Goal: Task Accomplishment & Management: Manage account settings

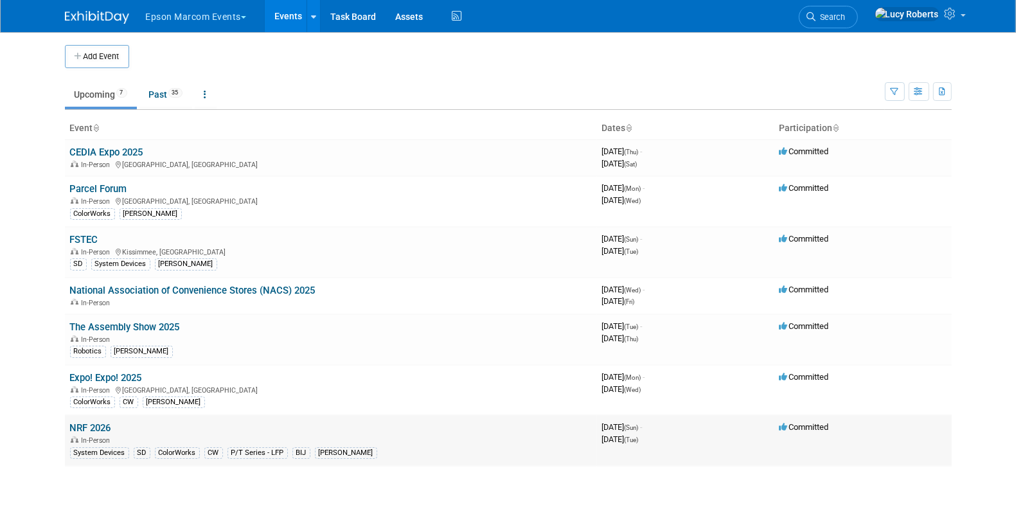
click at [116, 434] on div "In-Person" at bounding box center [331, 439] width 522 height 10
click at [82, 429] on link "NRF 2026" at bounding box center [90, 428] width 41 height 12
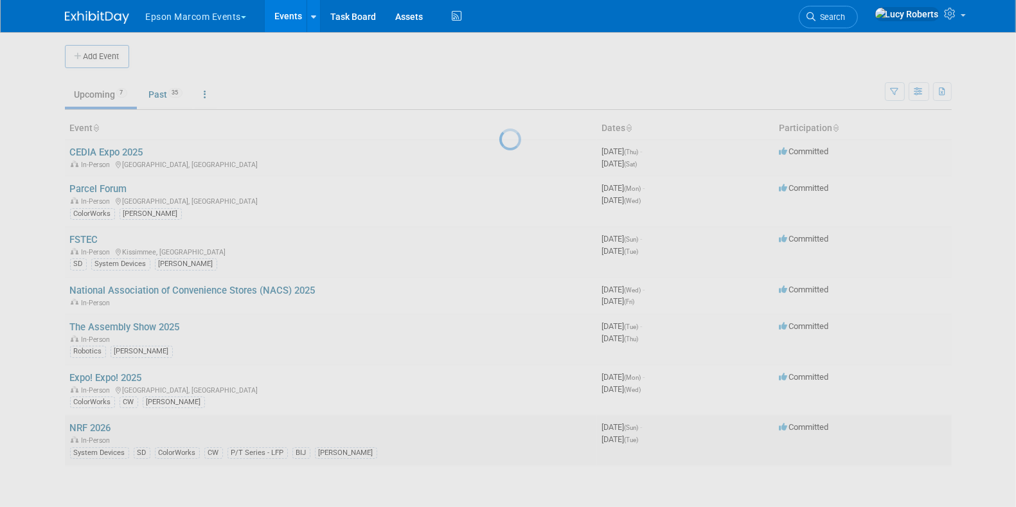
click at [499, 429] on div at bounding box center [508, 253] width 18 height 507
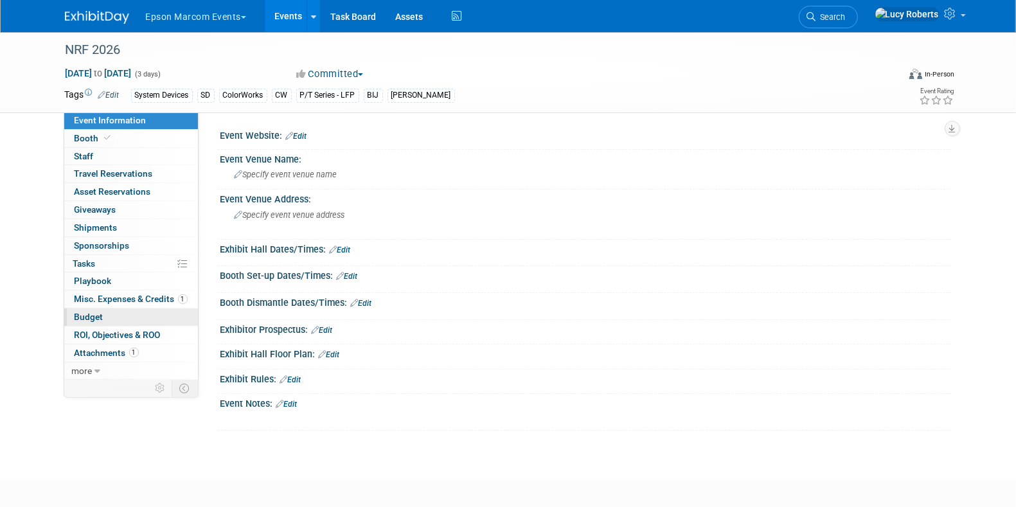
click at [102, 321] on link "Budget" at bounding box center [131, 316] width 134 height 17
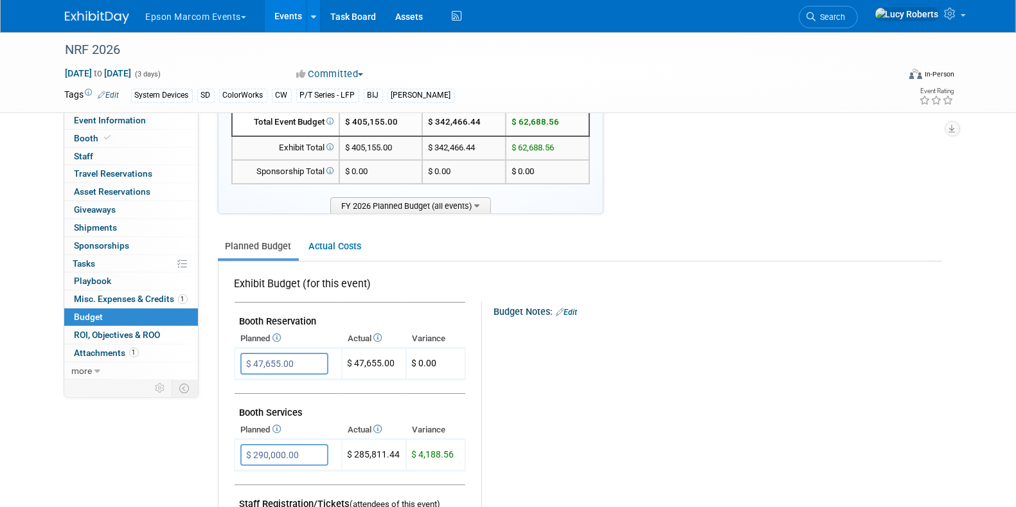
scroll to position [241, 0]
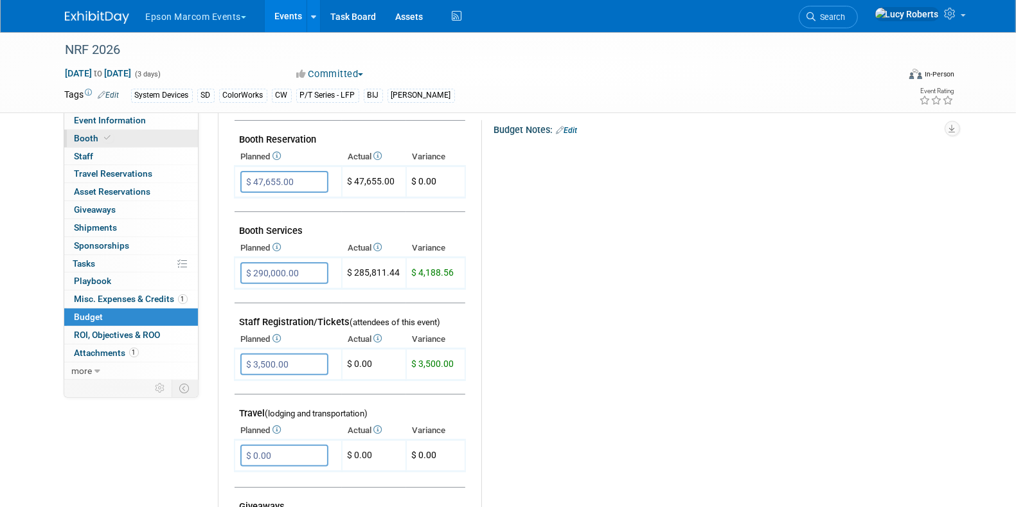
click at [121, 138] on link "Booth" at bounding box center [131, 138] width 134 height 17
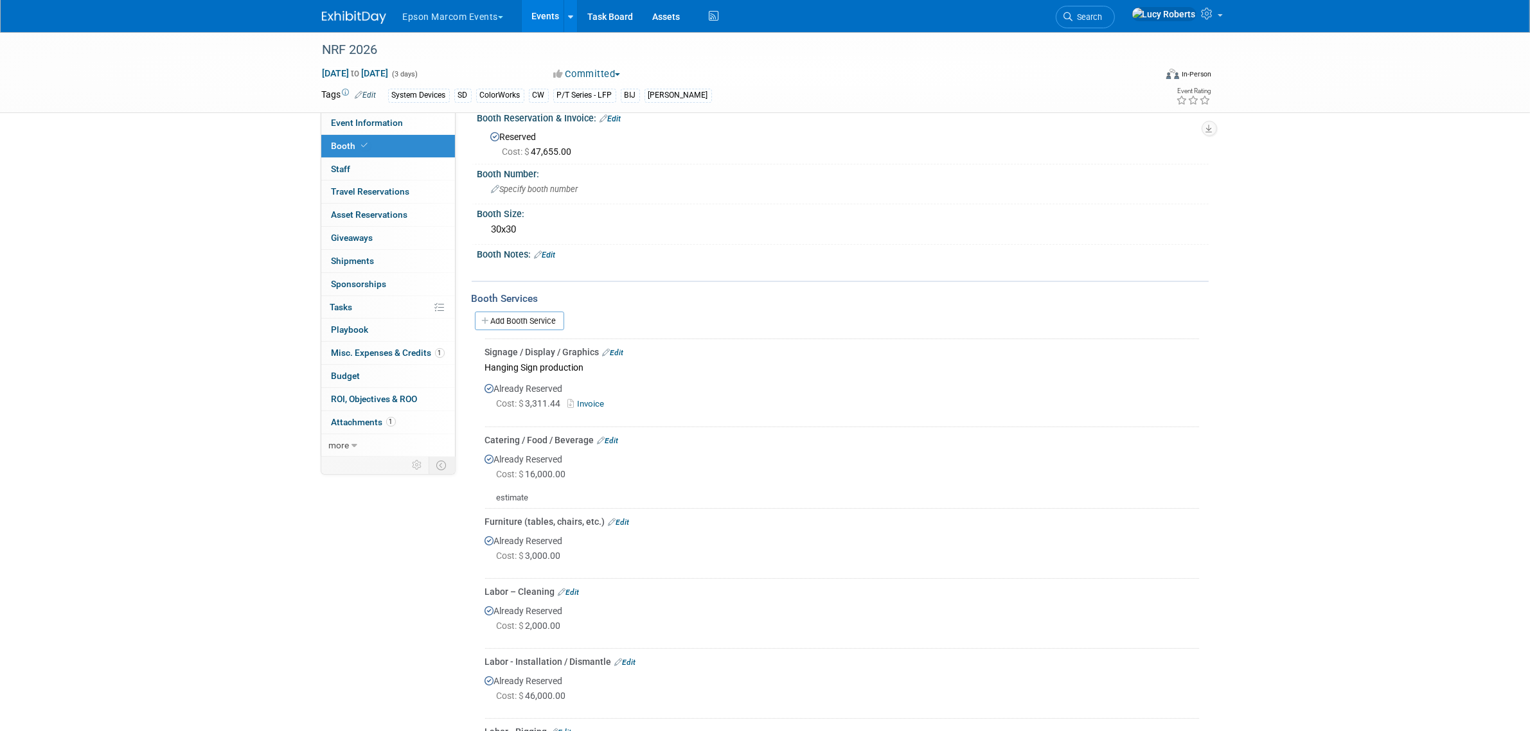
scroll to position [0, 0]
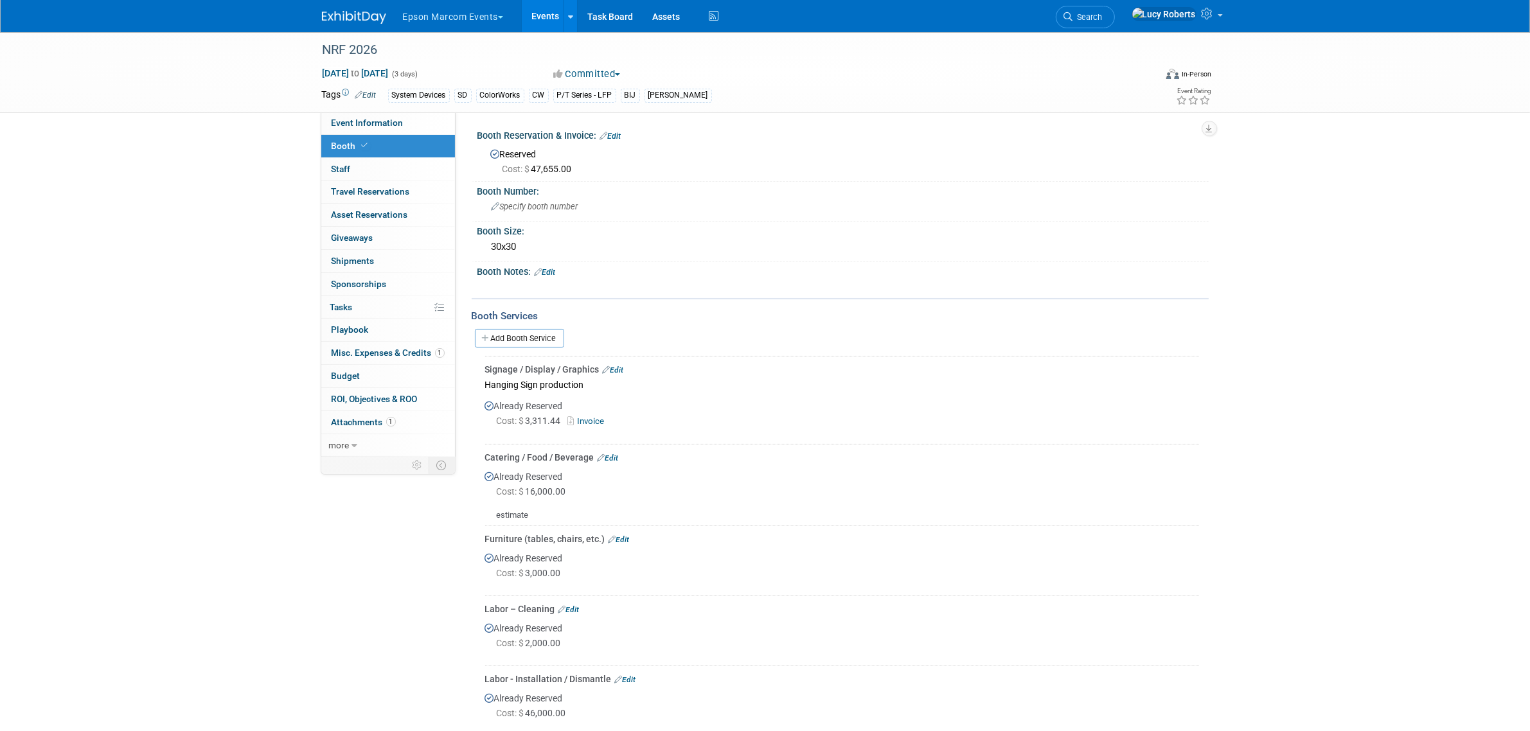
click at [435, 13] on button "Epson Marcom Events" at bounding box center [461, 14] width 118 height 28
click at [373, 13] on img at bounding box center [354, 17] width 64 height 13
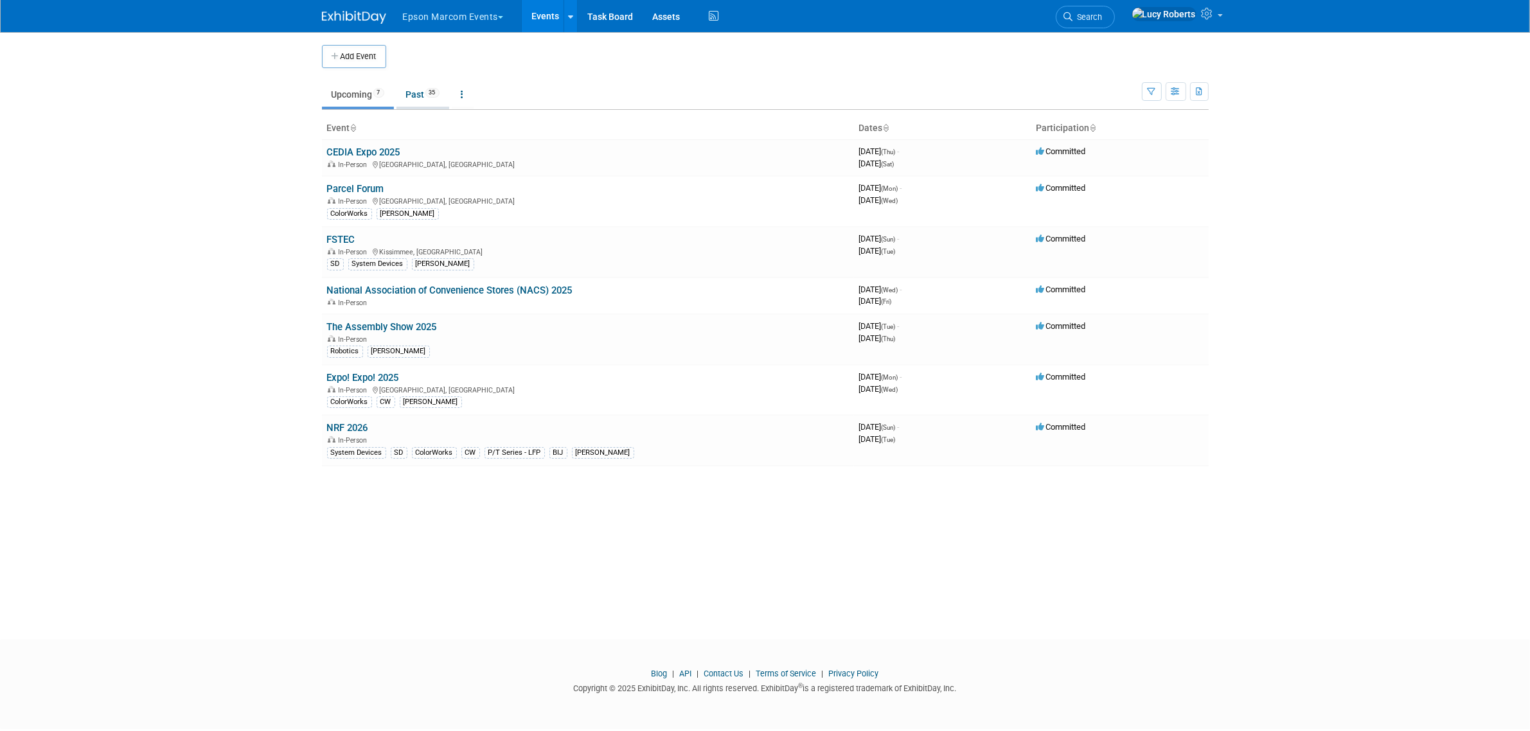
click at [426, 94] on link "Past 35" at bounding box center [422, 94] width 53 height 24
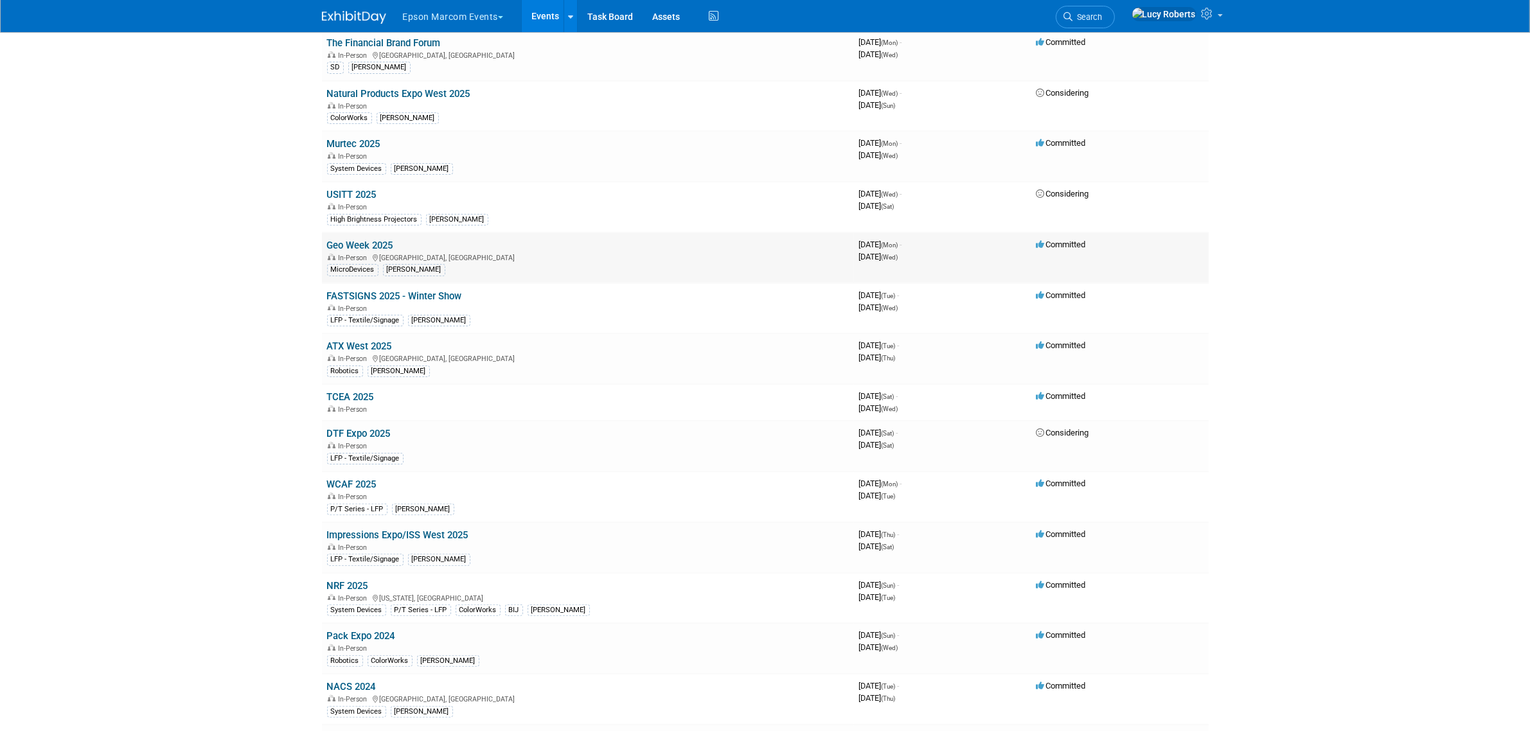
scroll to position [321, 0]
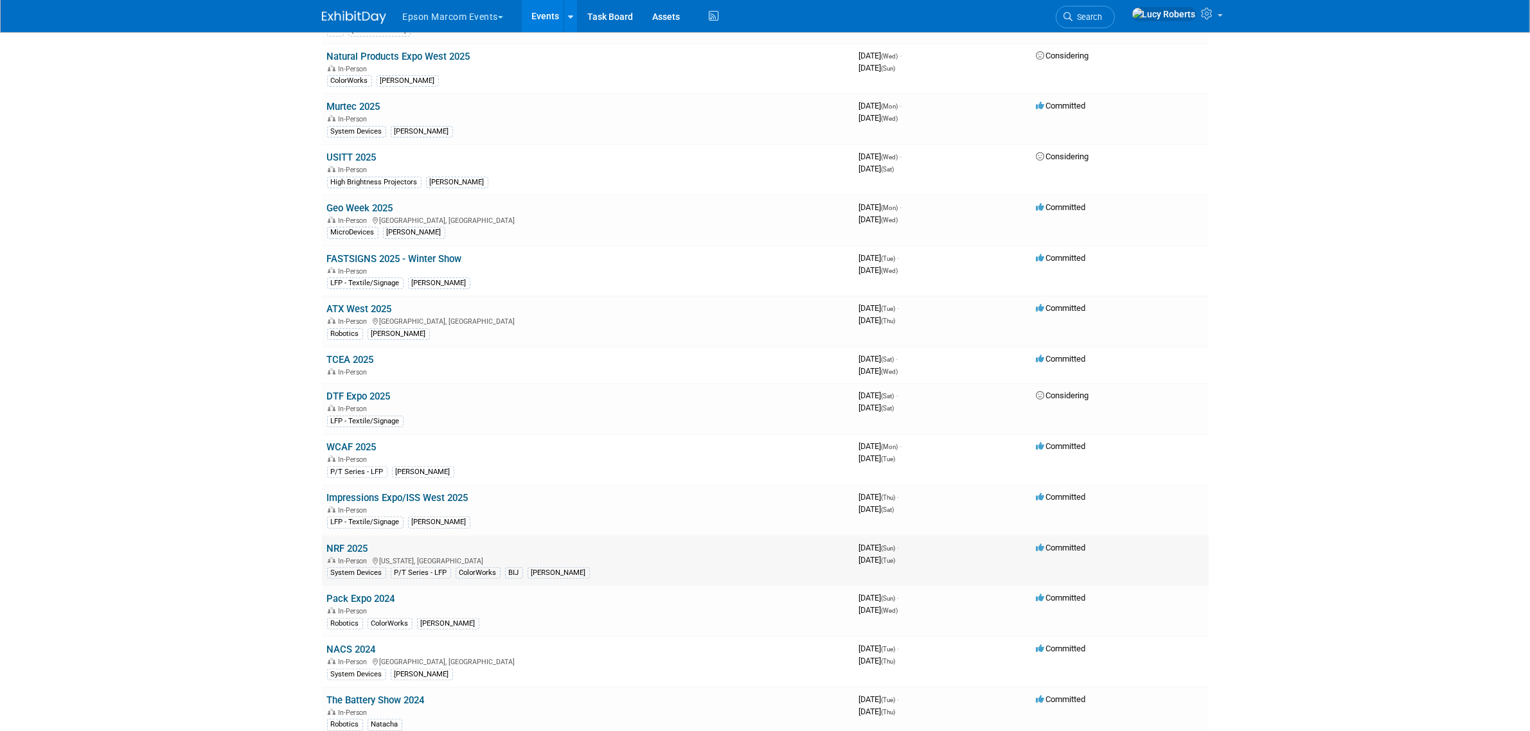
click at [348, 544] on link "NRF 2025" at bounding box center [347, 549] width 41 height 12
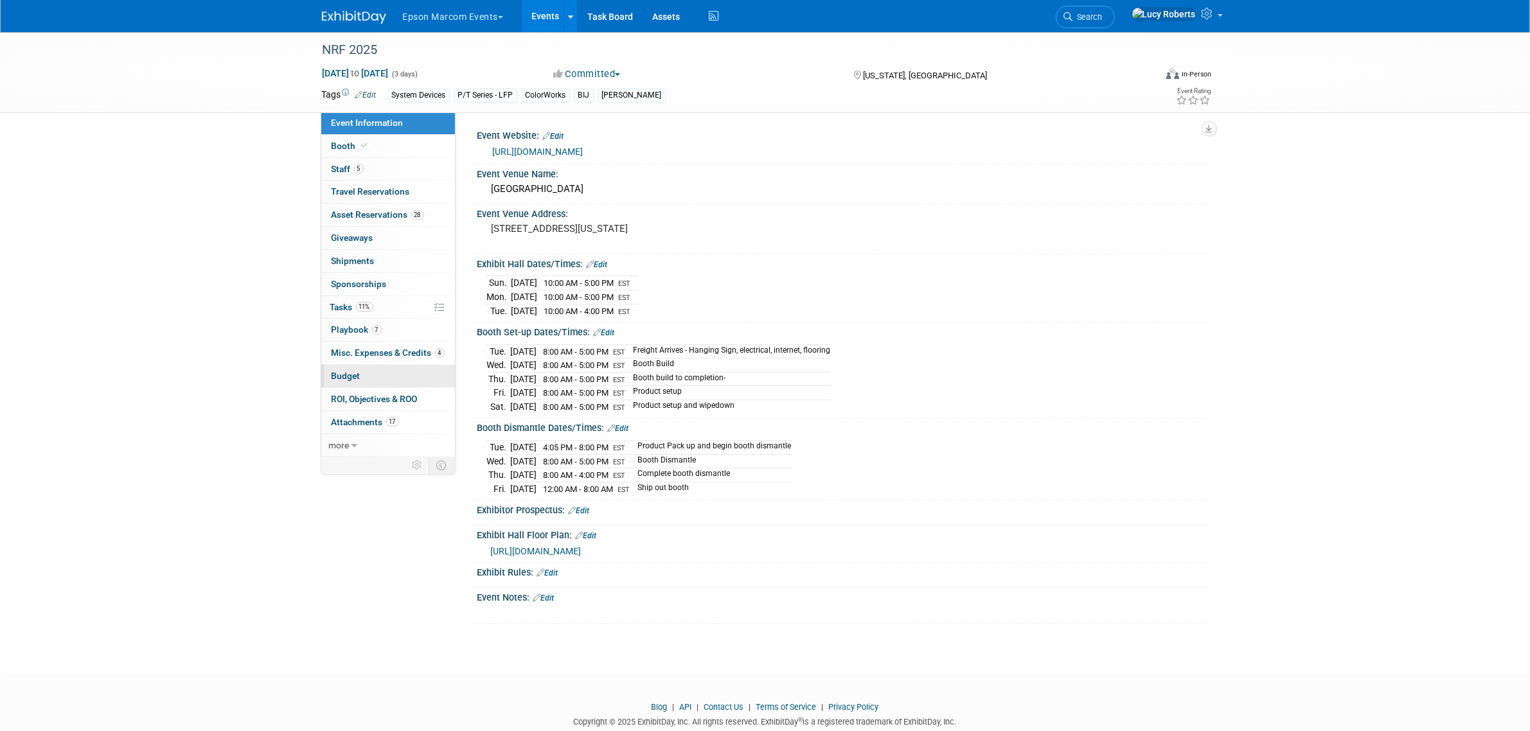
click at [357, 377] on span "Budget" at bounding box center [346, 376] width 29 height 10
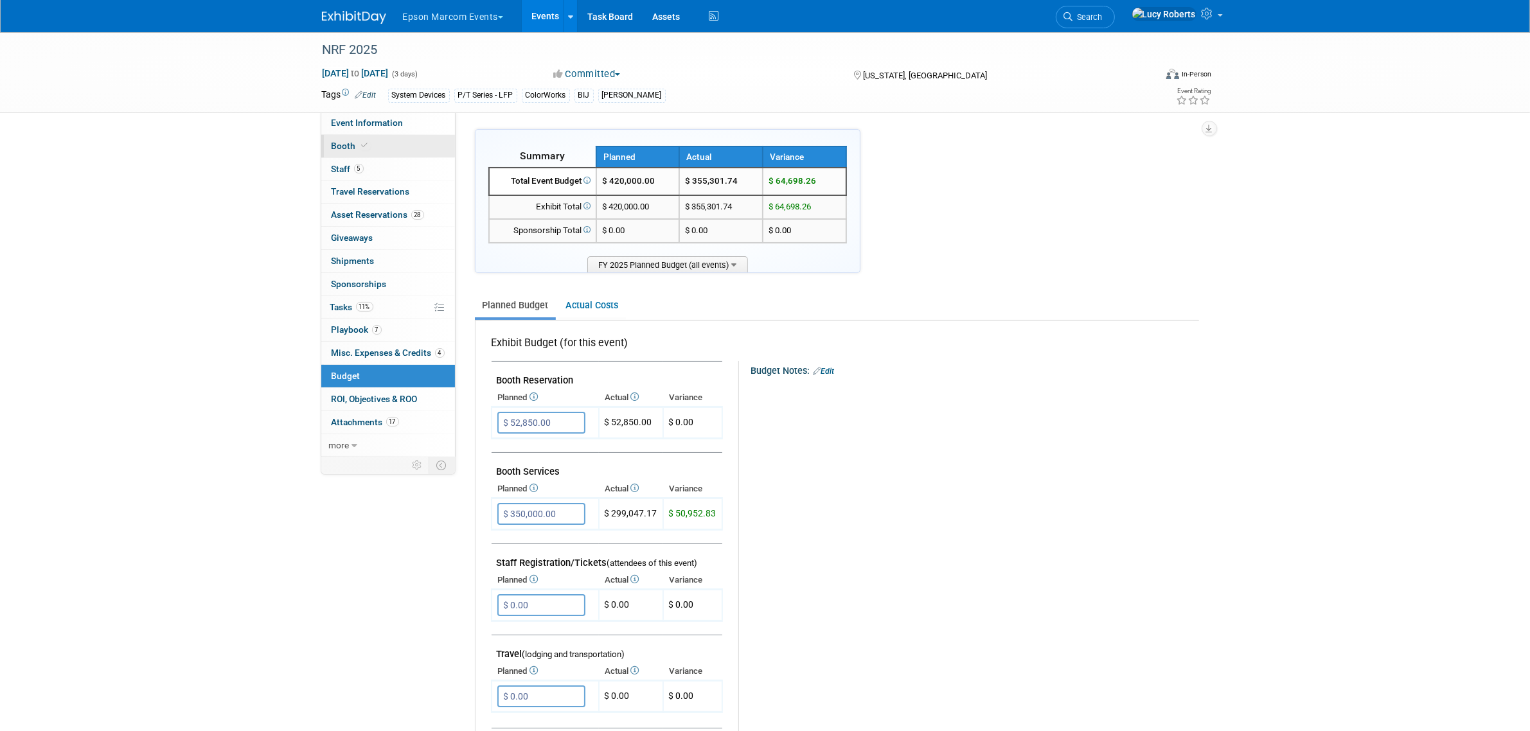
click at [367, 141] on span at bounding box center [365, 146] width 12 height 10
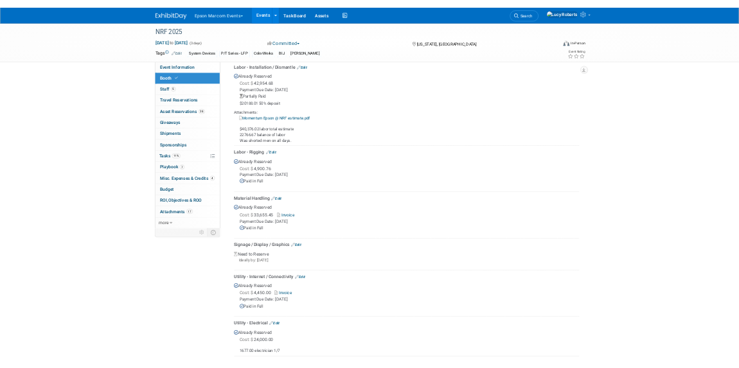
scroll to position [723, 0]
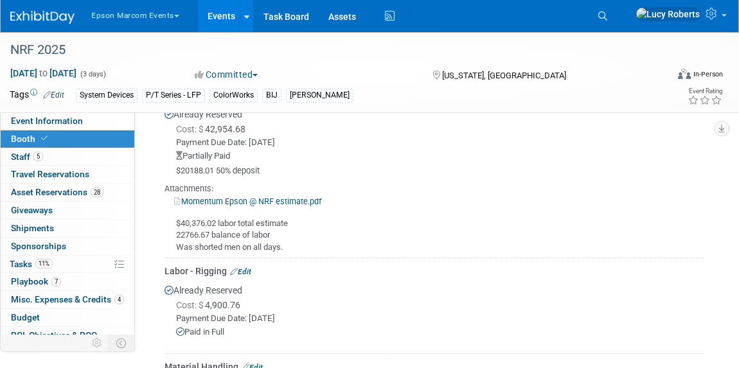
drag, startPoint x: 975, startPoint y: 3, endPoint x: 480, endPoint y: 154, distance: 518.0
click at [480, 154] on div "Partially Paid" at bounding box center [440, 156] width 528 height 12
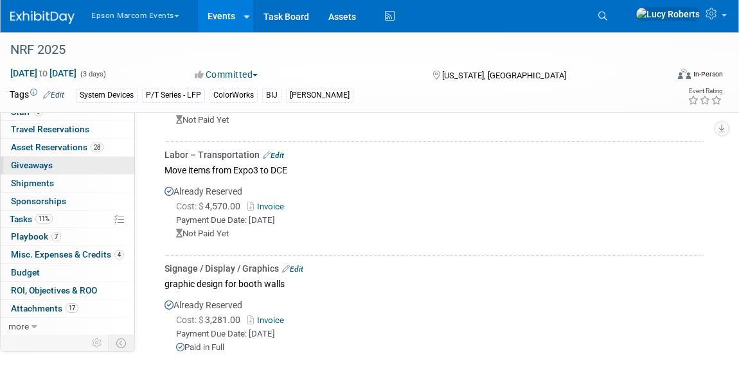
scroll to position [0, 0]
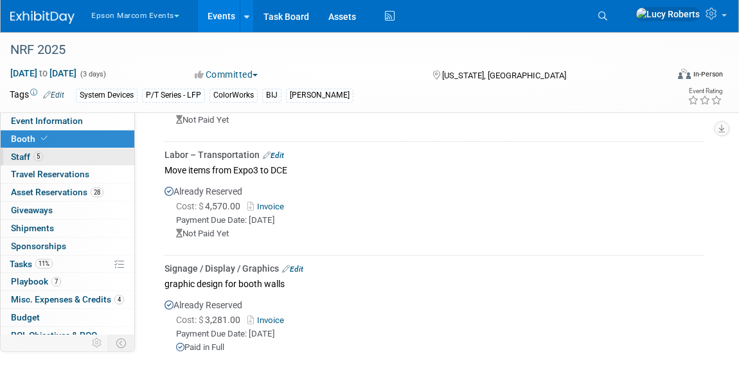
click at [39, 160] on span "5" at bounding box center [38, 157] width 10 height 10
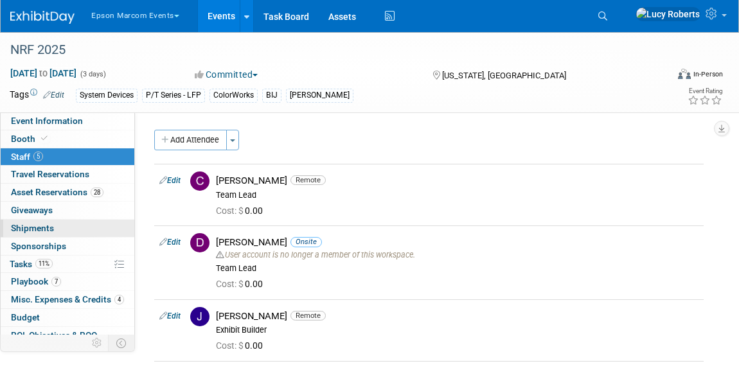
click at [83, 226] on link "0 Shipments 0" at bounding box center [68, 228] width 134 height 17
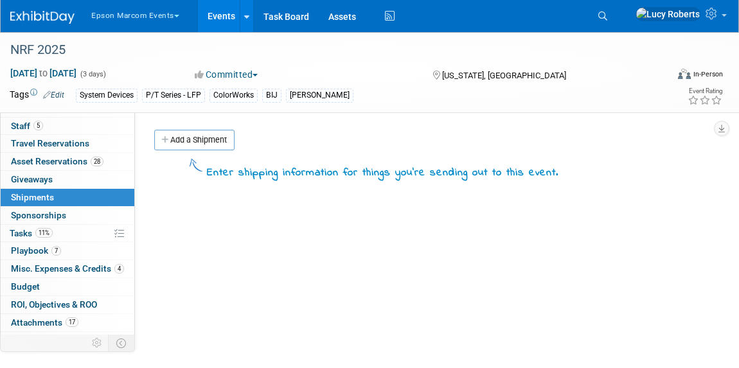
scroll to position [45, 0]
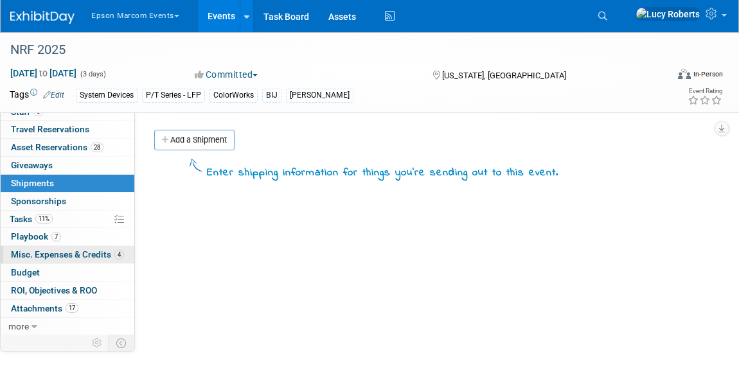
click at [82, 254] on span "Misc. Expenses & Credits 4" at bounding box center [67, 254] width 113 height 10
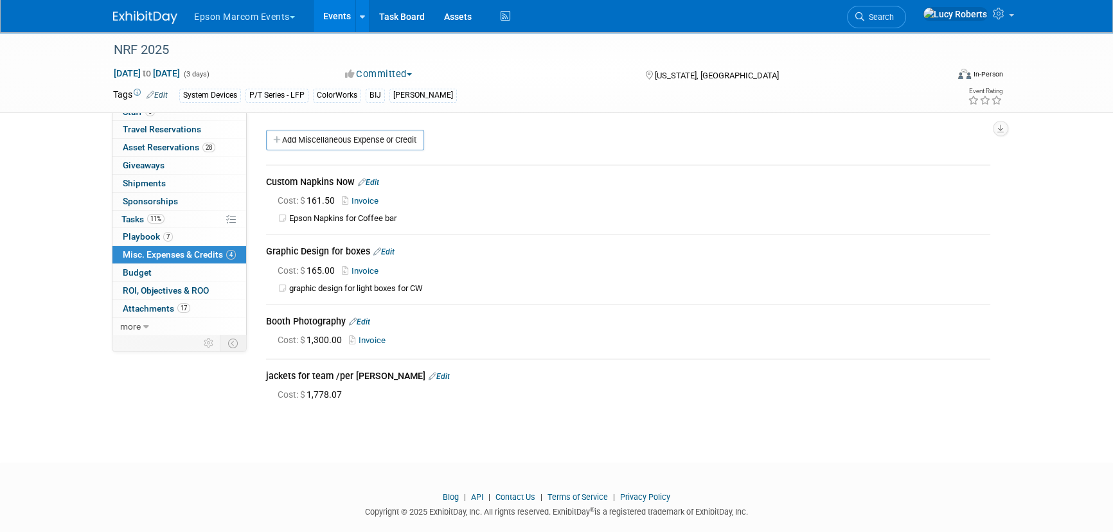
scroll to position [0, 0]
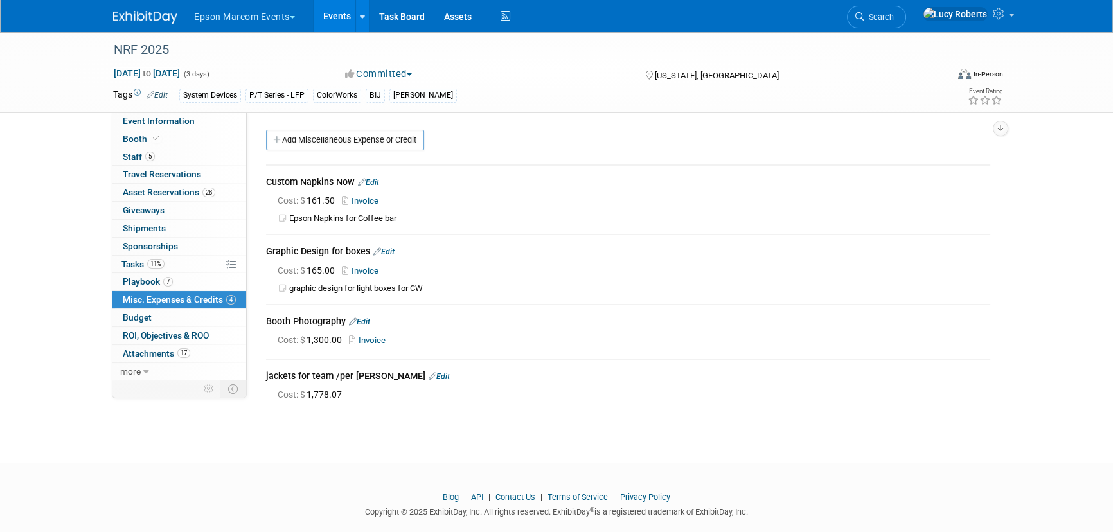
click at [556, 425] on div "NRF 2025 Jan 12, 2025 to Jan 14, 2025 (3 days) Jan 12, 2025 to Jan 14, 2025 Com…" at bounding box center [556, 235] width 1113 height 407
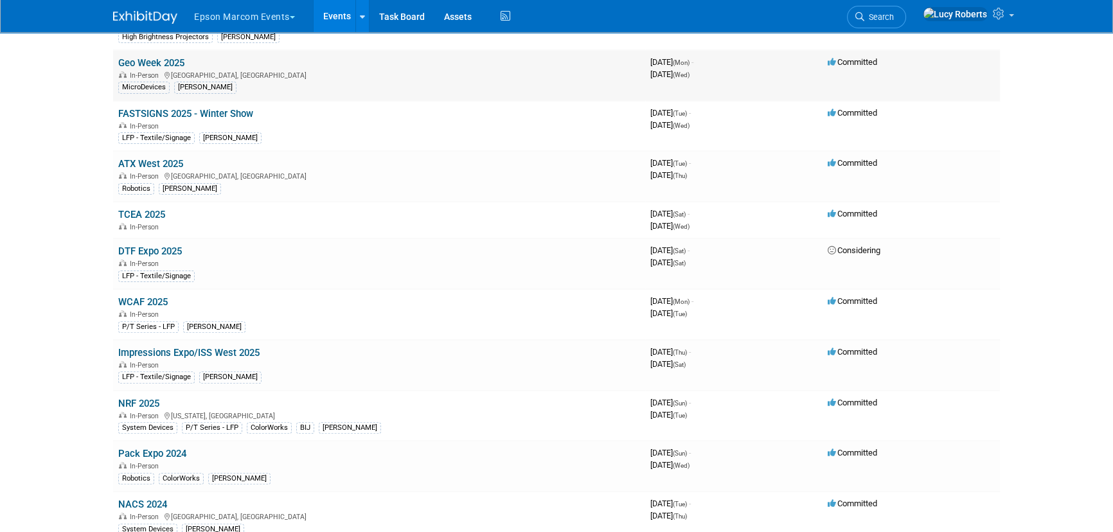
scroll to position [467, 0]
click at [235, 402] on td "NRF 2025 In-Person New York, NY System Devices P/T Series - LFP ColorWorks BIJ …" at bounding box center [379, 415] width 532 height 51
click at [144, 401] on link "NRF 2025" at bounding box center [138, 403] width 41 height 12
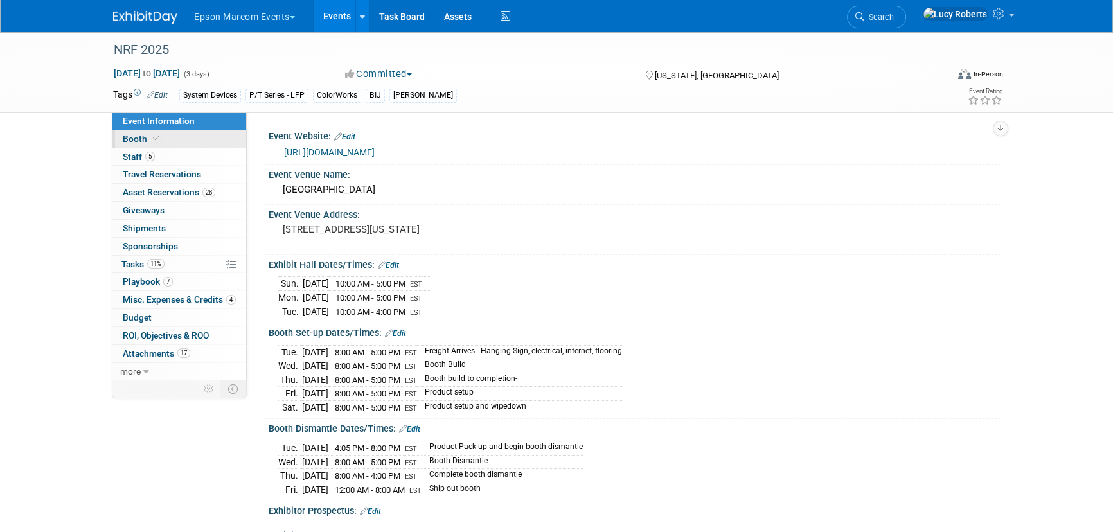
click at [154, 138] on icon at bounding box center [156, 138] width 6 height 7
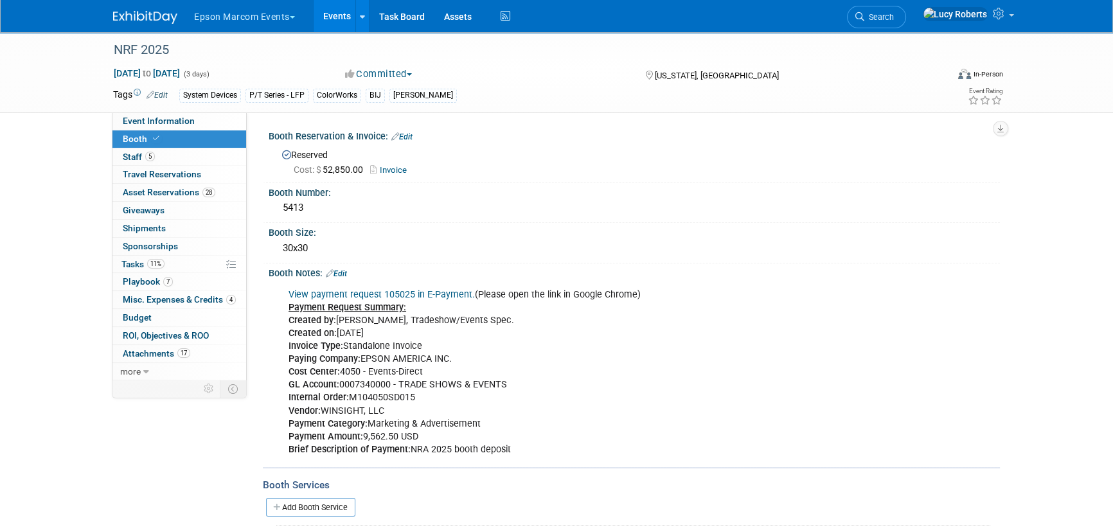
click at [233, 21] on button "Epson Marcom Events" at bounding box center [252, 14] width 118 height 28
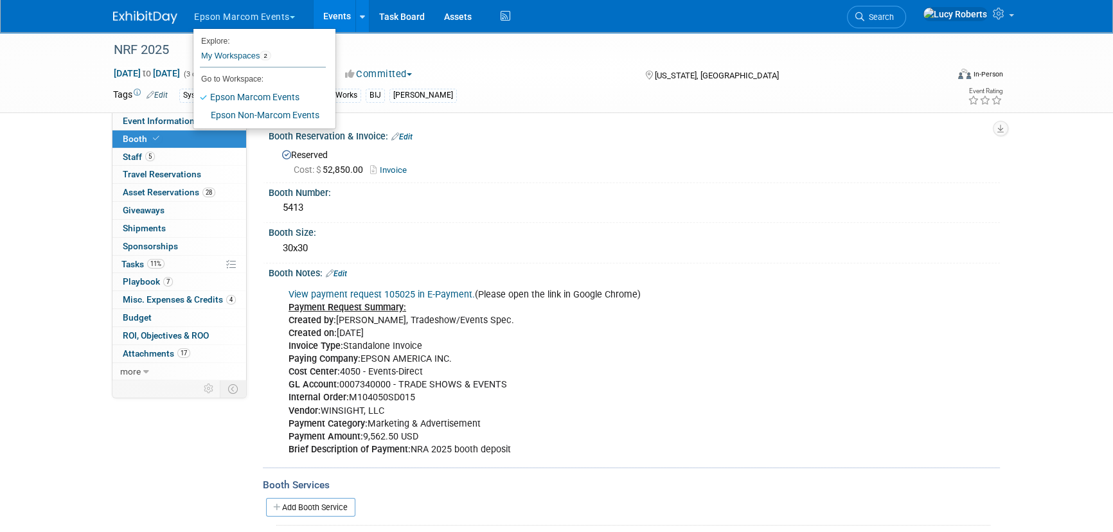
click at [143, 20] on img at bounding box center [145, 17] width 64 height 13
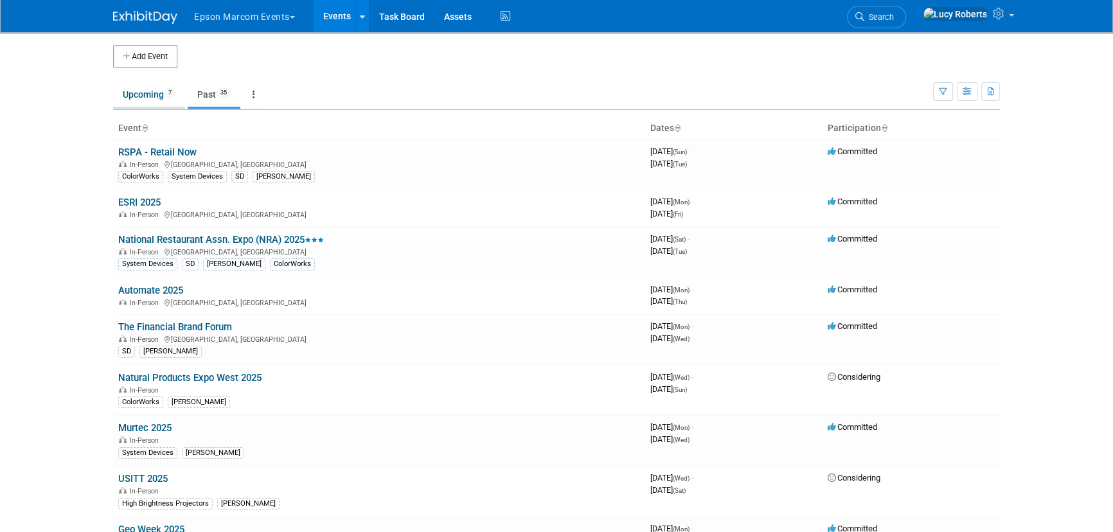
click at [147, 93] on link "Upcoming 7" at bounding box center [149, 94] width 72 height 24
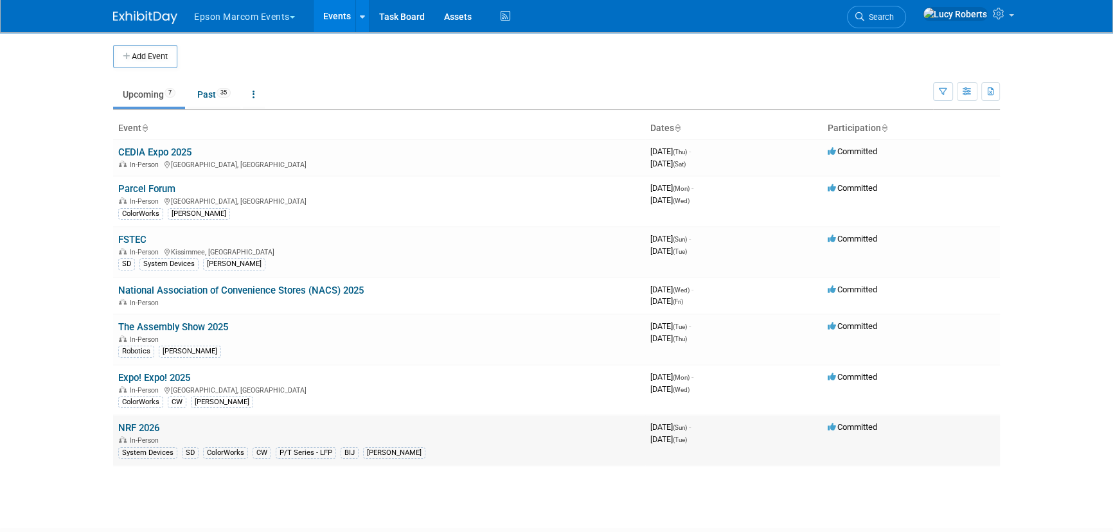
click at [136, 430] on link "NRF 2026" at bounding box center [138, 428] width 41 height 12
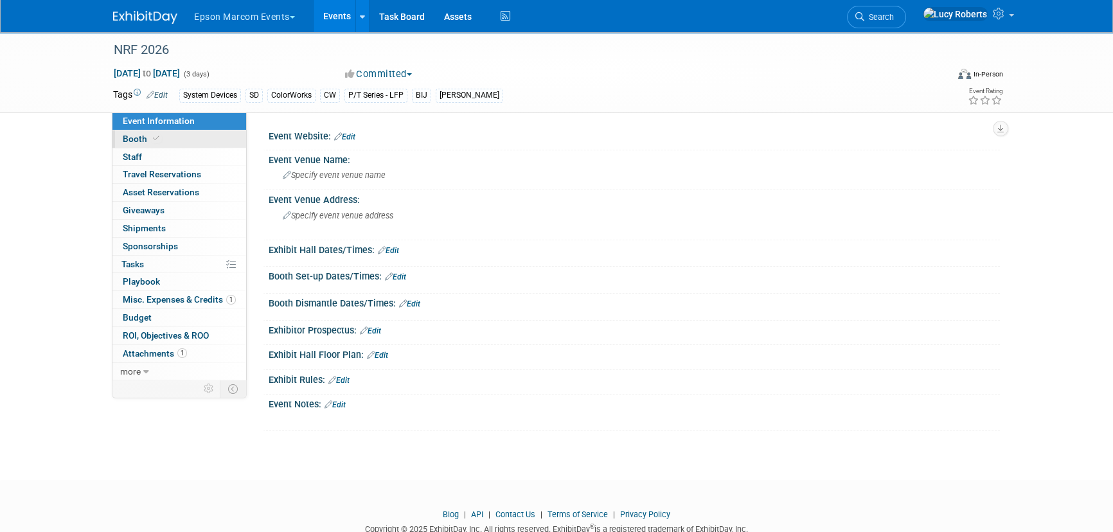
click at [150, 141] on span at bounding box center [156, 139] width 12 height 10
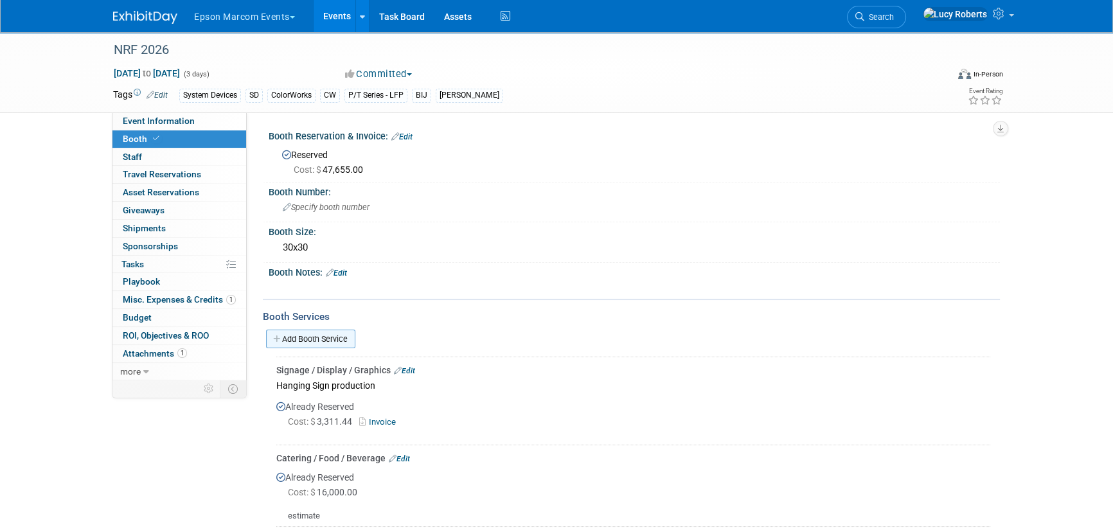
click at [321, 339] on link "Add Booth Service" at bounding box center [310, 339] width 89 height 19
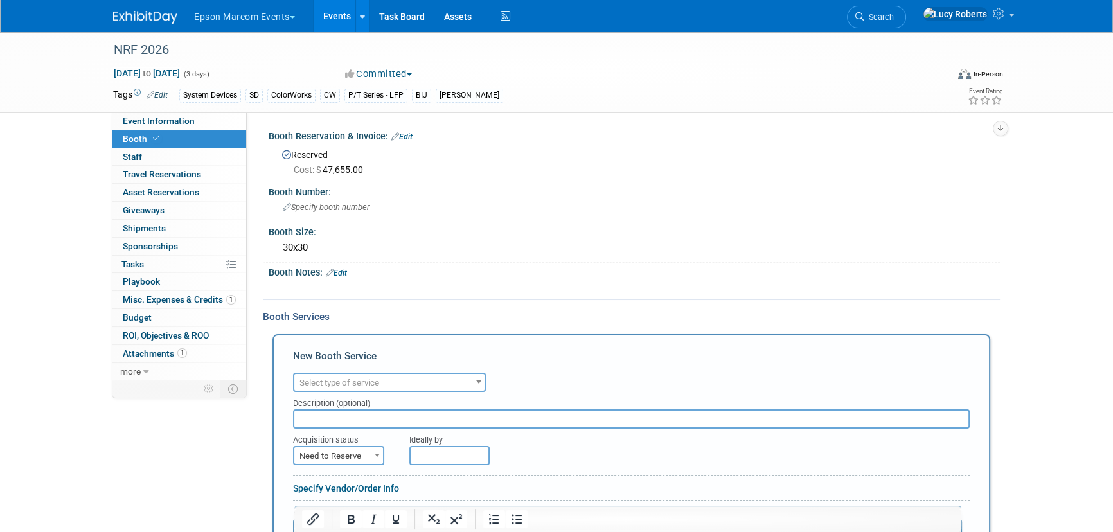
click at [337, 380] on span "Select type of service" at bounding box center [339, 383] width 80 height 10
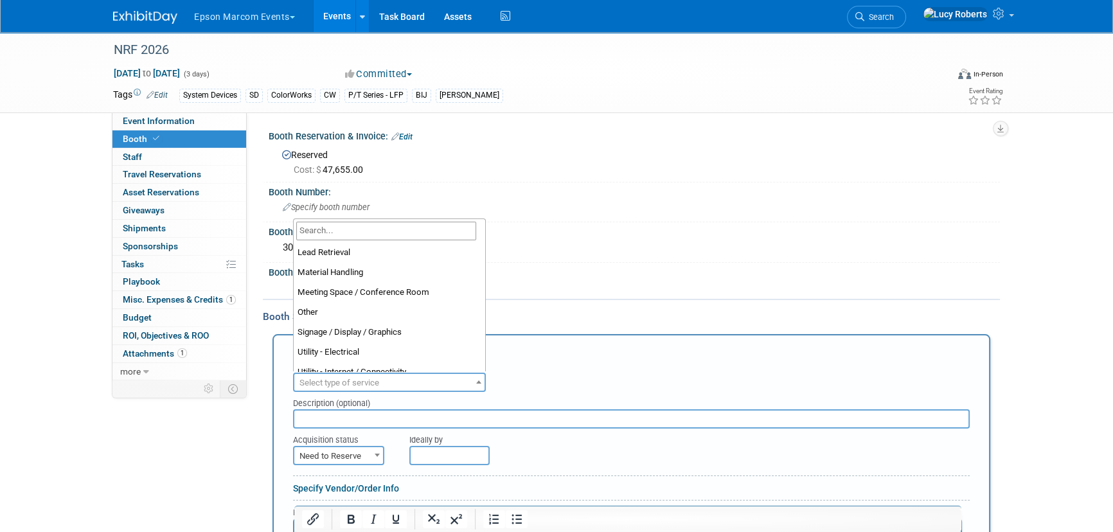
scroll to position [292, 0]
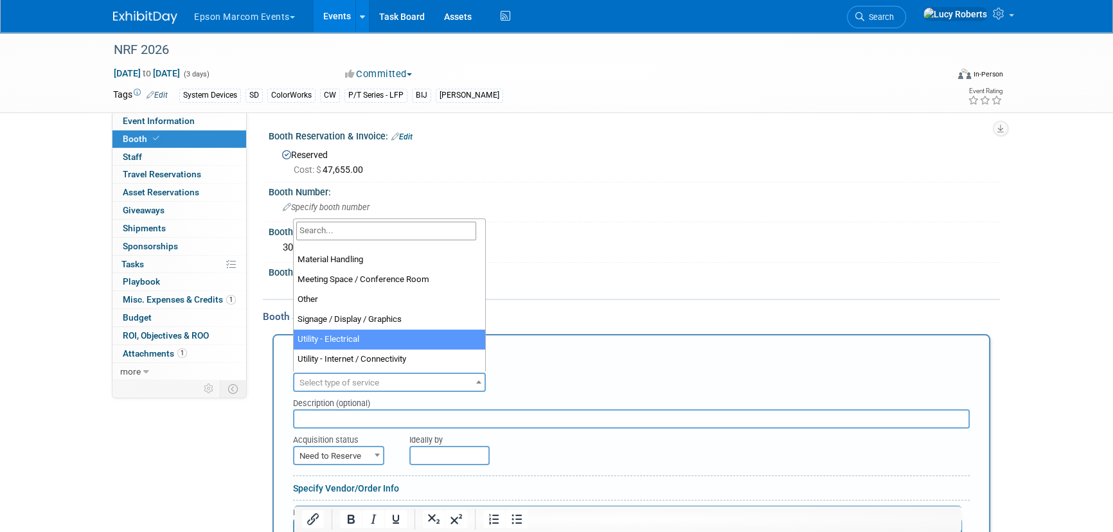
select select "8"
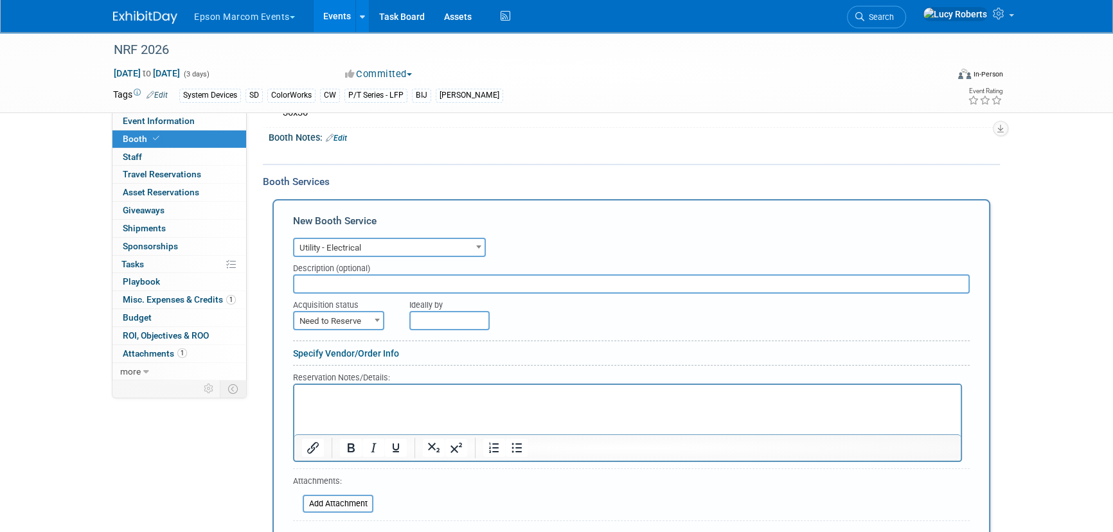
scroll to position [175, 0]
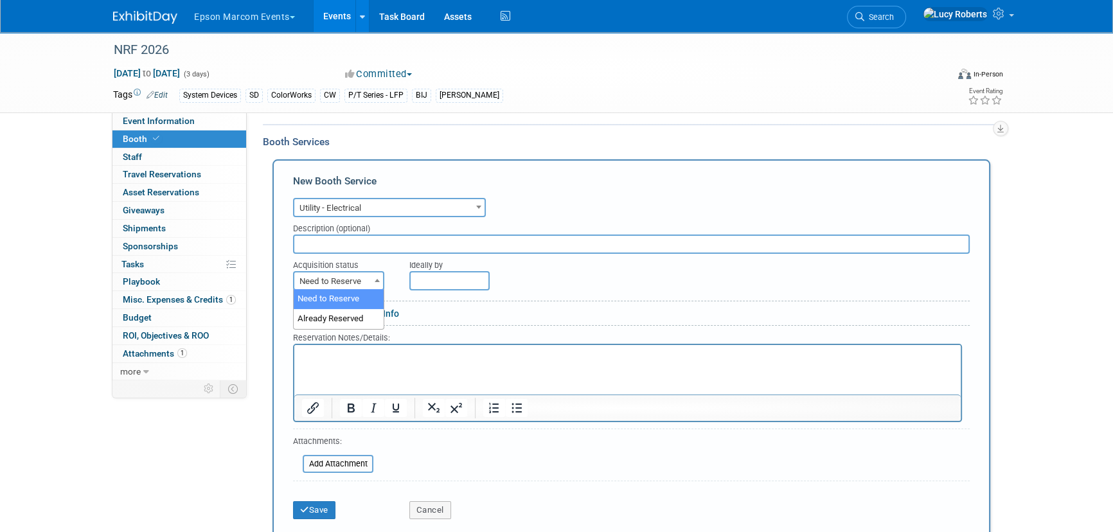
click at [341, 280] on span "Need to Reserve" at bounding box center [338, 281] width 89 height 18
select select "2"
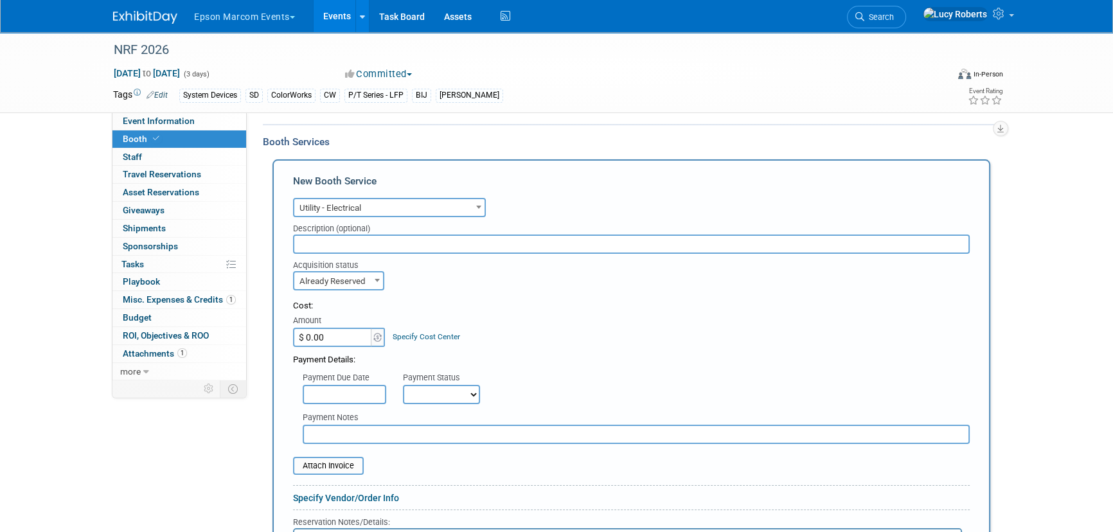
click at [341, 332] on input "$ 0.00" at bounding box center [333, 337] width 80 height 19
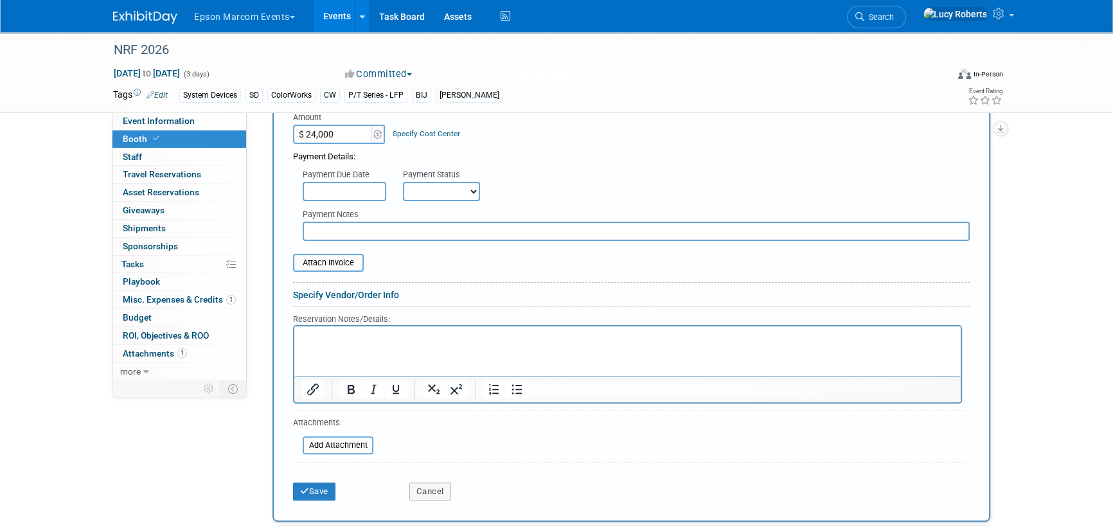
scroll to position [409, 0]
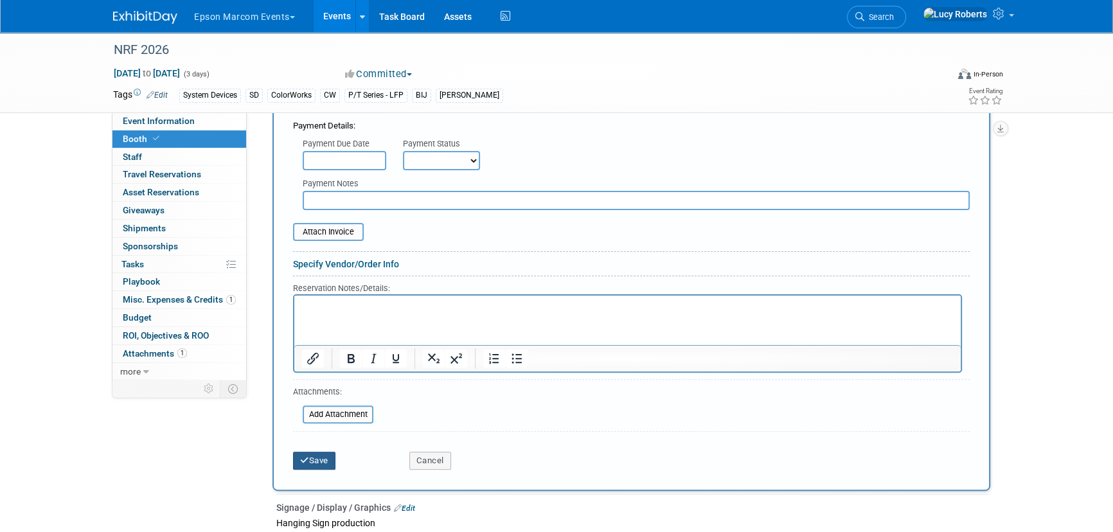
type input "$ 24,000.00"
click at [308, 462] on icon "submit" at bounding box center [304, 460] width 9 height 8
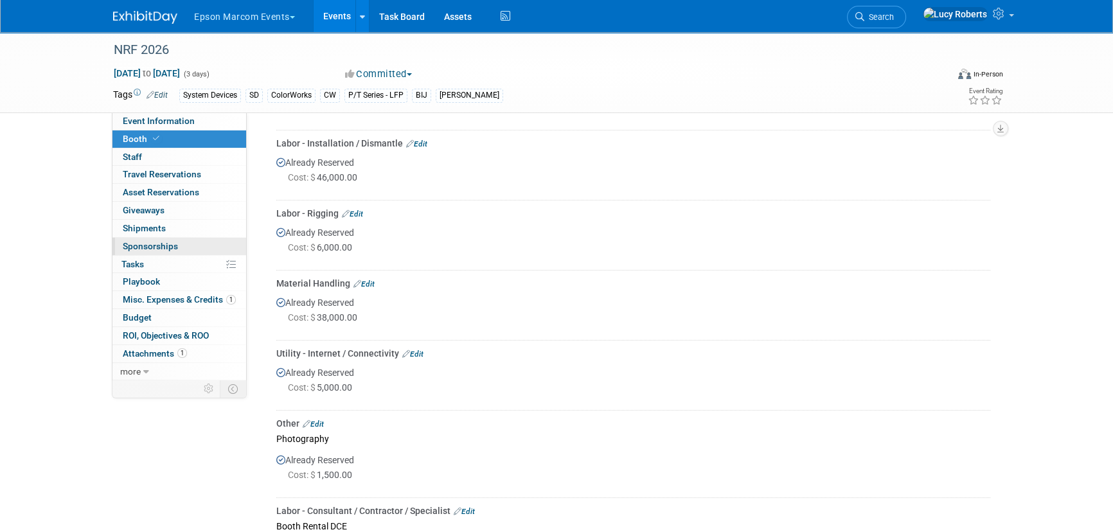
scroll to position [380, 0]
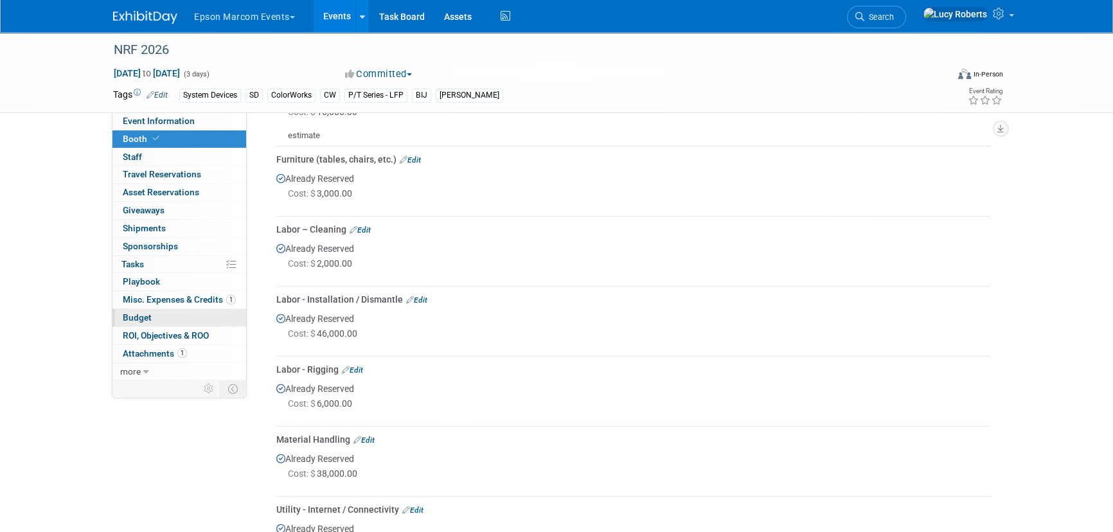
click at [168, 317] on link "Budget" at bounding box center [179, 317] width 134 height 17
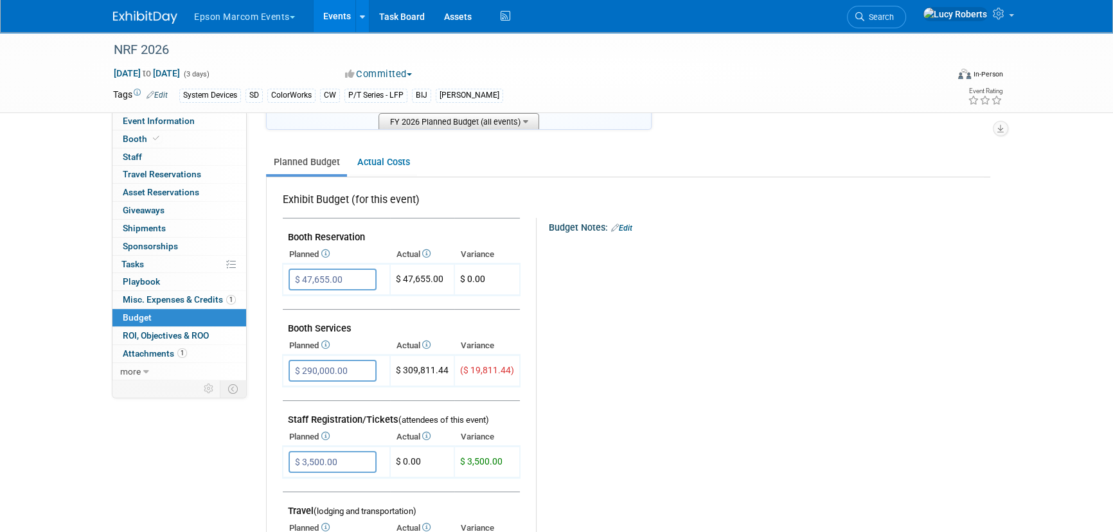
scroll to position [175, 0]
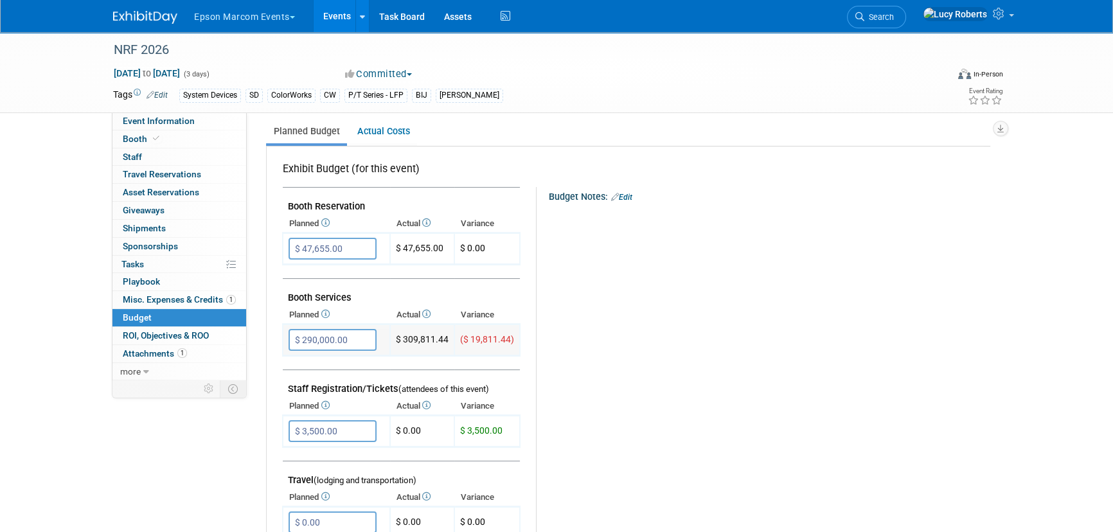
click at [355, 340] on input "$ 290,000.00" at bounding box center [333, 340] width 88 height 22
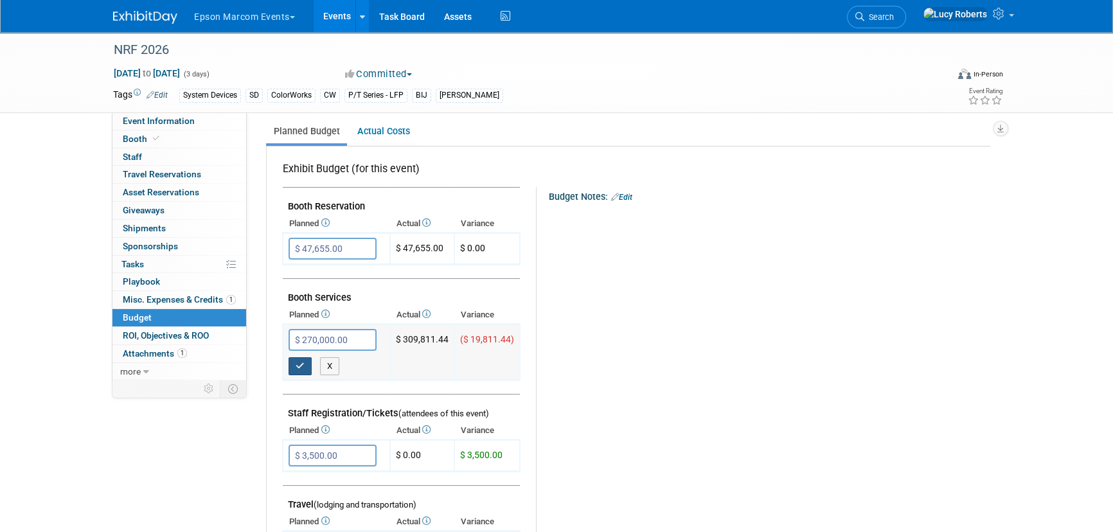
click at [305, 363] on button "button" at bounding box center [300, 366] width 23 height 18
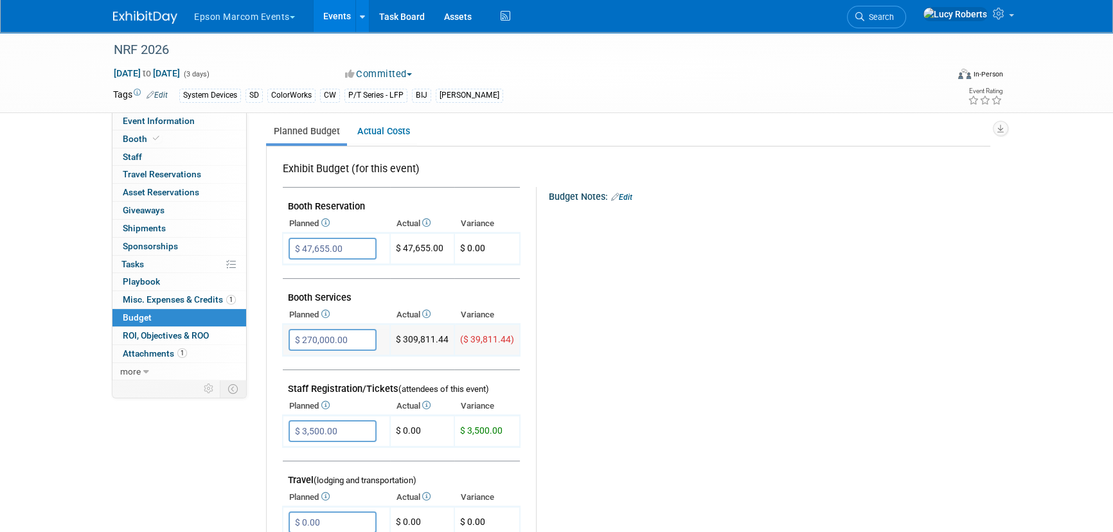
click at [361, 341] on input "$ 270,000.00" at bounding box center [333, 340] width 88 height 22
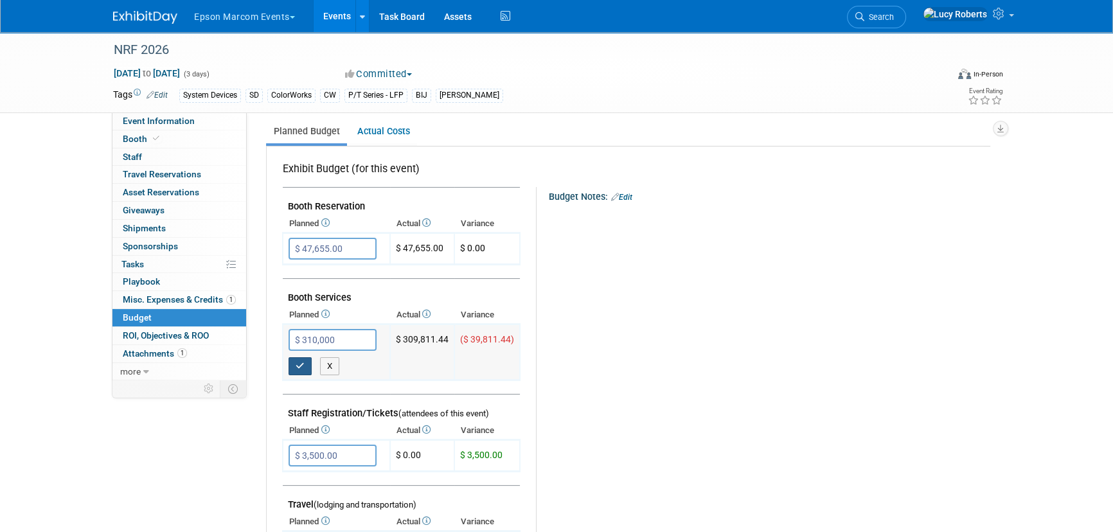
type input "$ 310,000.00"
click at [296, 362] on icon "button" at bounding box center [300, 366] width 9 height 8
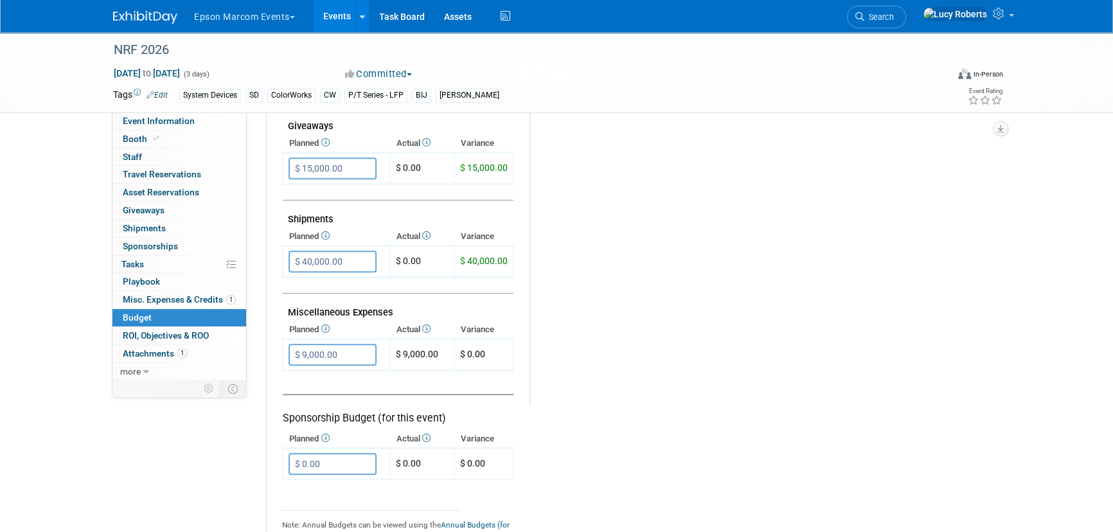
scroll to position [643, 0]
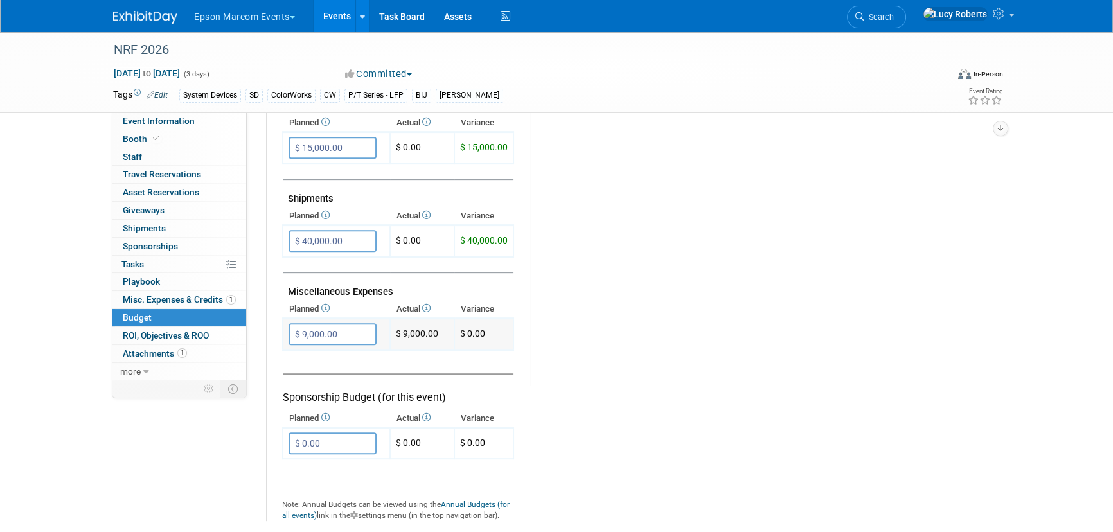
click at [339, 334] on input "$ 9,000.00" at bounding box center [333, 334] width 88 height 22
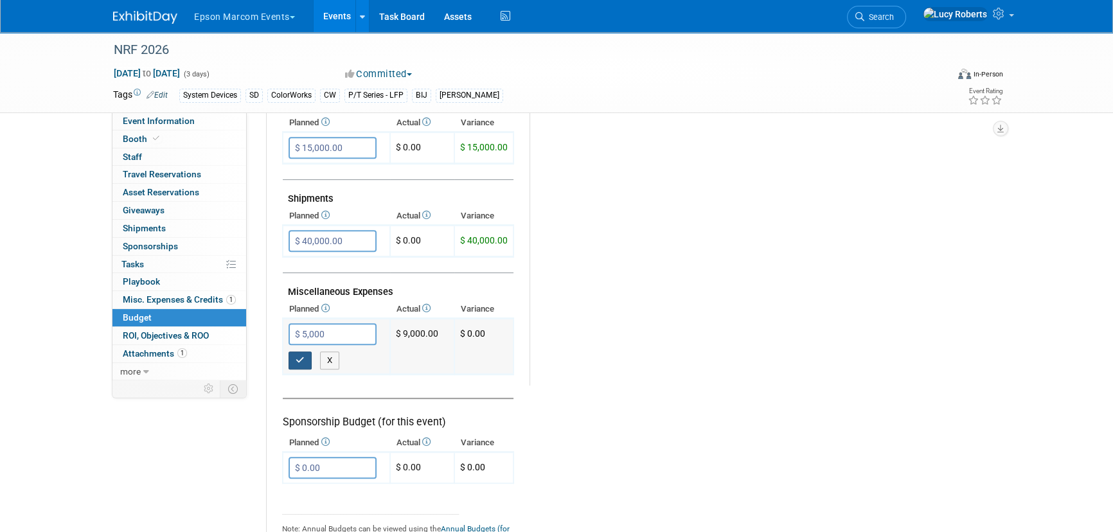
type input "$ 5,000.00"
click at [303, 356] on icon "button" at bounding box center [300, 360] width 9 height 8
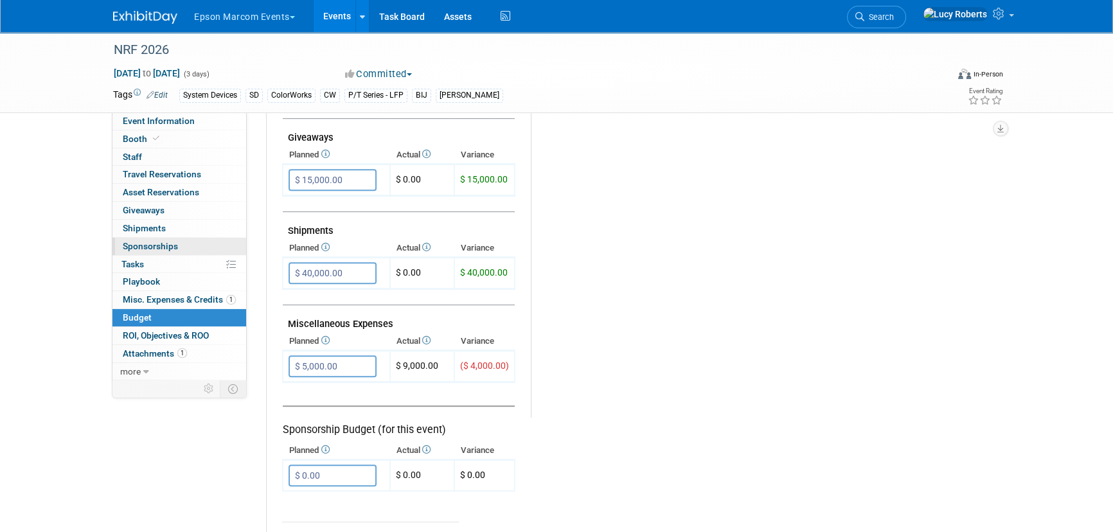
scroll to position [584, 0]
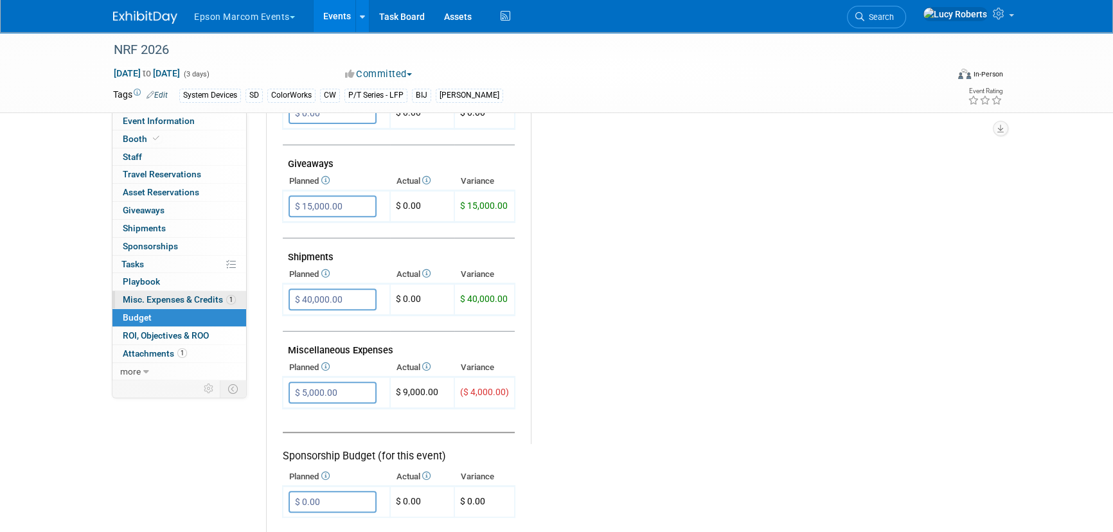
click at [181, 299] on span "Misc. Expenses & Credits 1" at bounding box center [179, 299] width 113 height 10
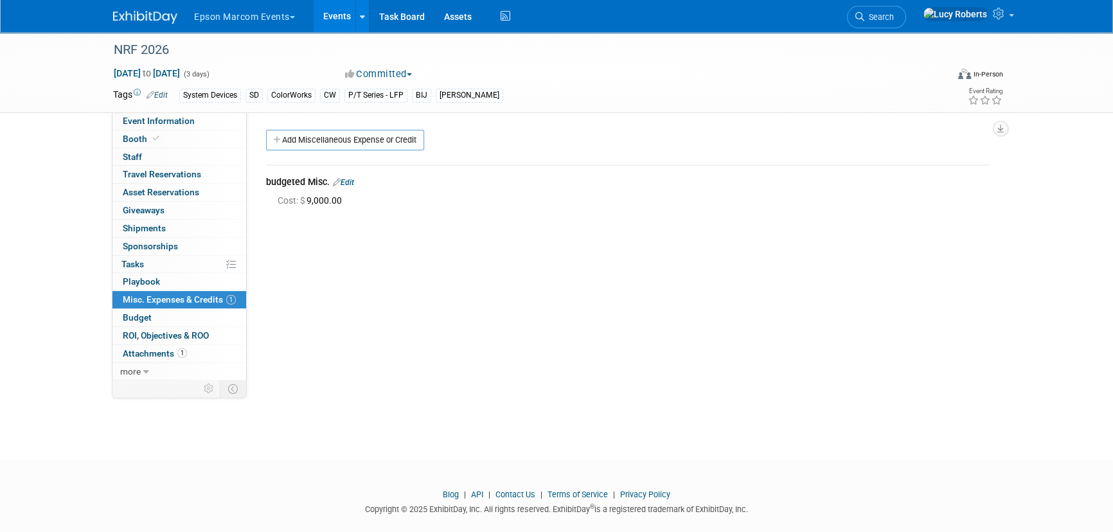
click at [353, 183] on link "Edit" at bounding box center [343, 182] width 21 height 9
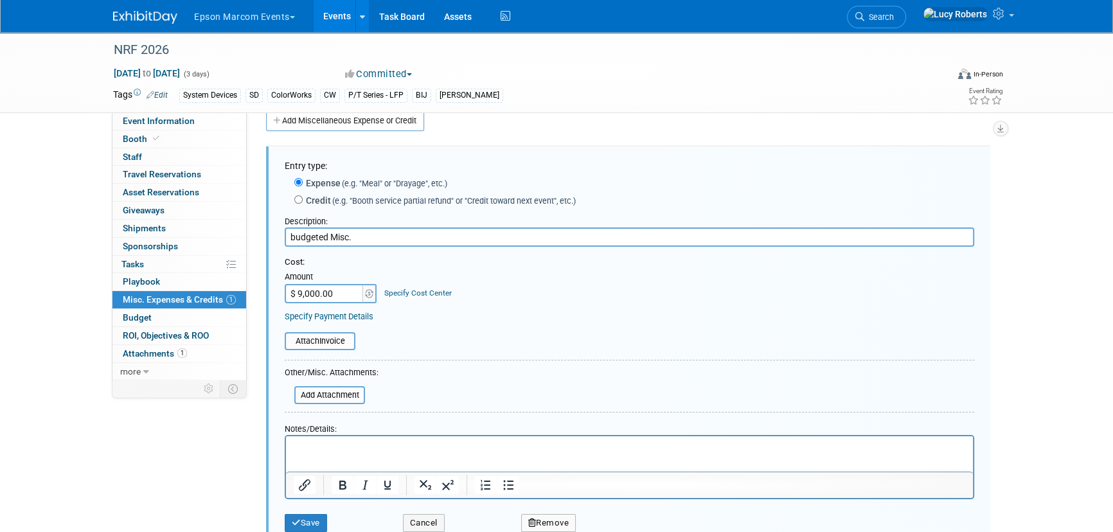
click at [348, 296] on input "$ 9,000.00" at bounding box center [325, 293] width 80 height 19
type input "$ 5,000.00"
click at [298, 521] on icon "submit" at bounding box center [296, 523] width 9 height 8
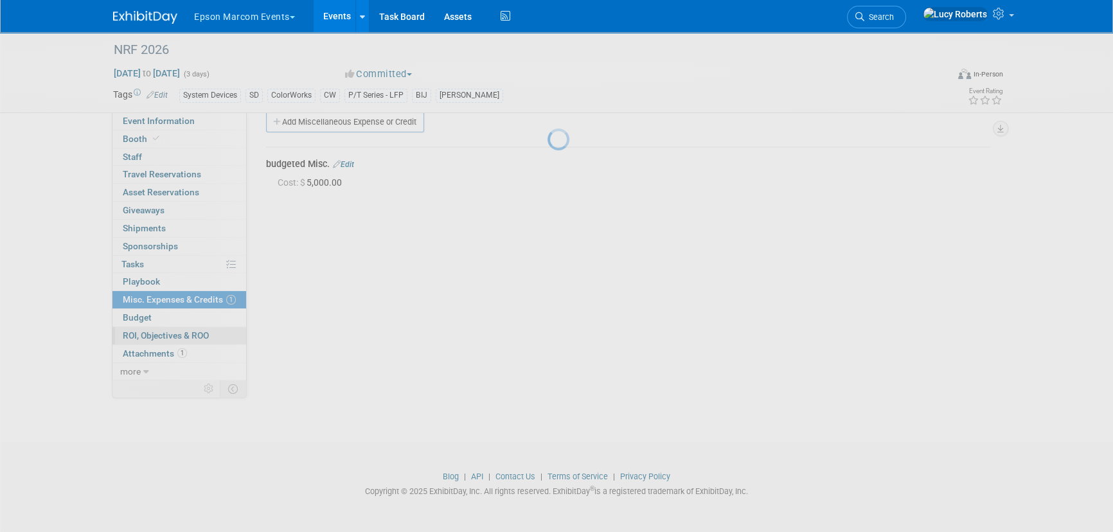
scroll to position [18, 0]
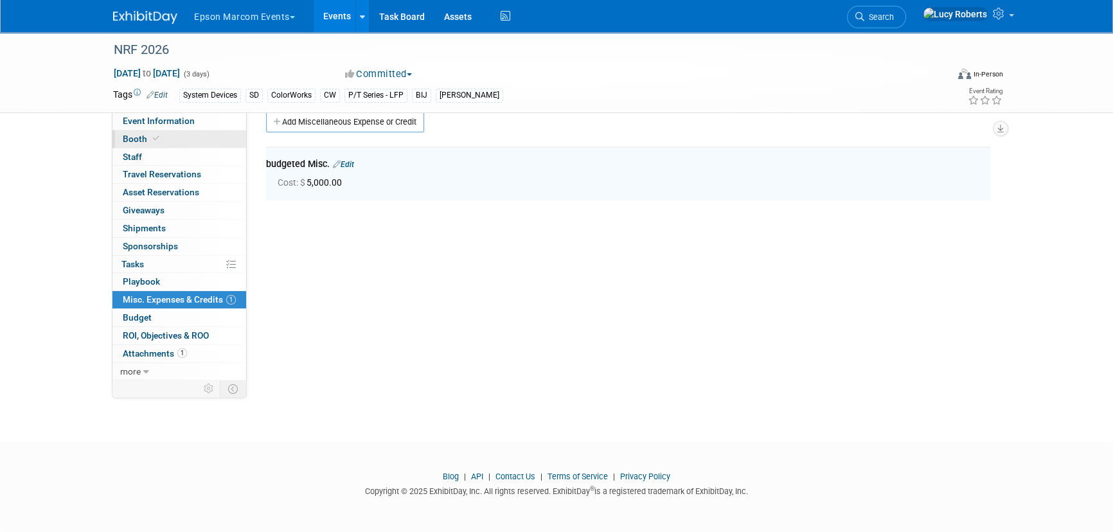
click at [178, 136] on link "Booth" at bounding box center [179, 138] width 134 height 17
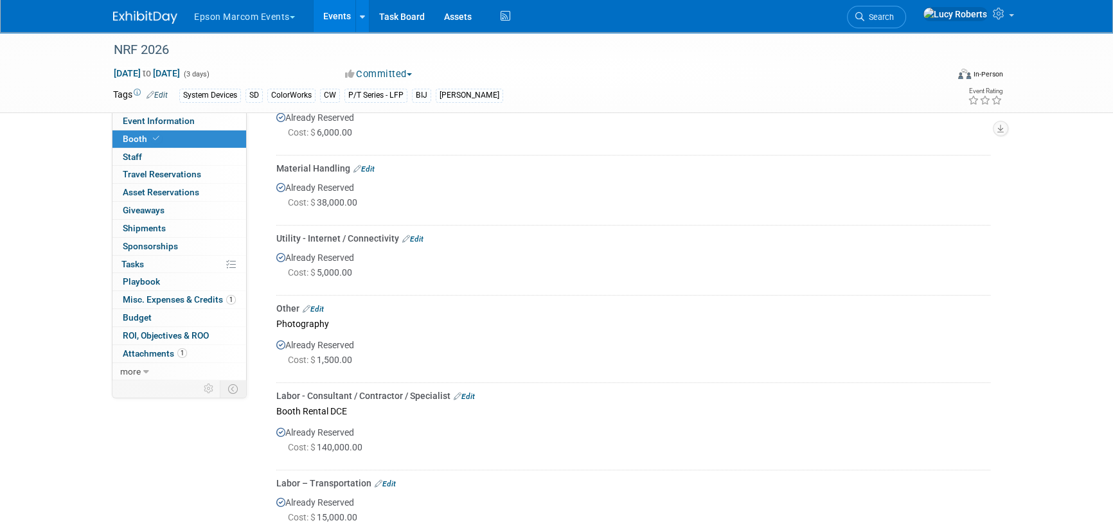
scroll to position [643, 0]
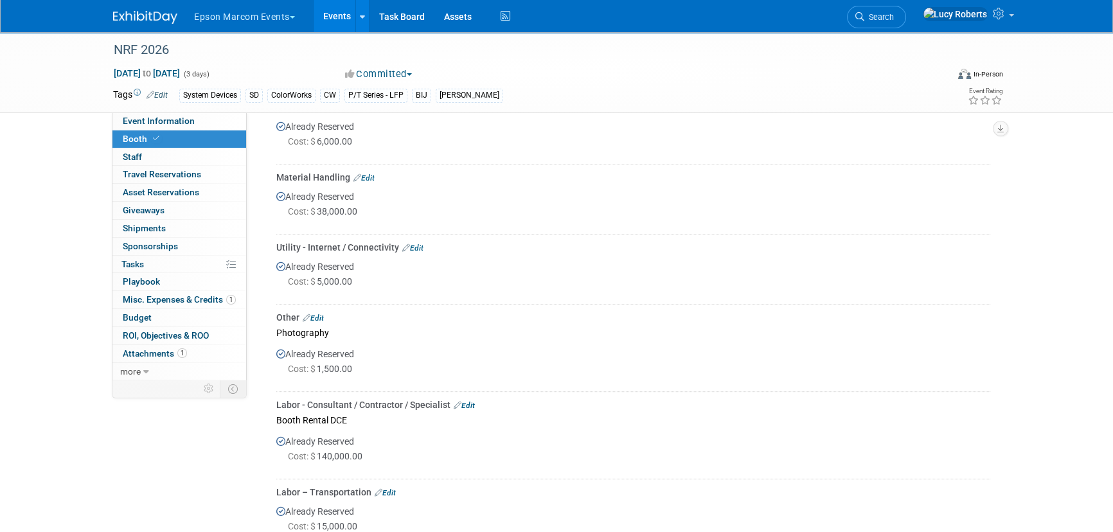
click at [368, 178] on link "Edit" at bounding box center [363, 178] width 21 height 9
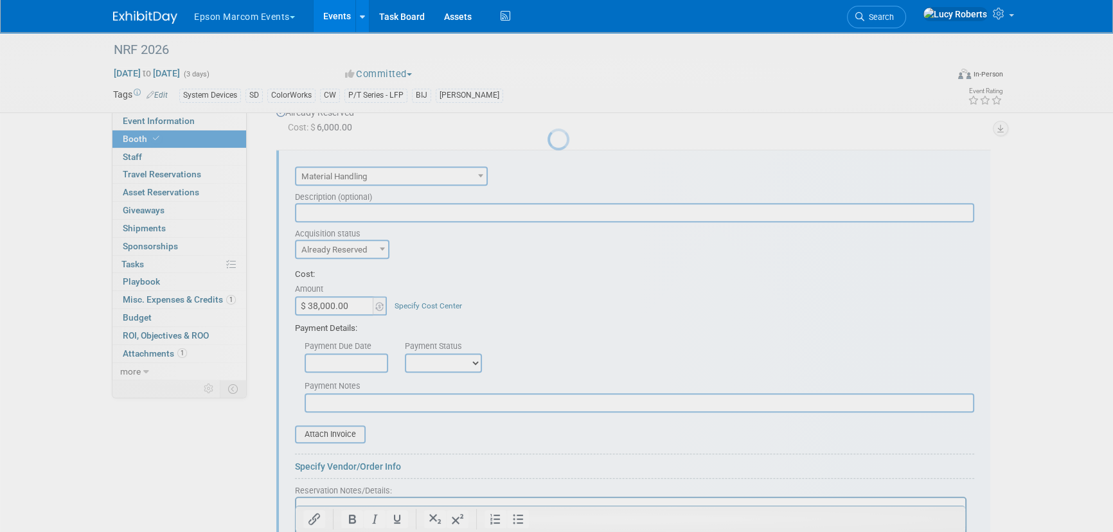
scroll to position [0, 0]
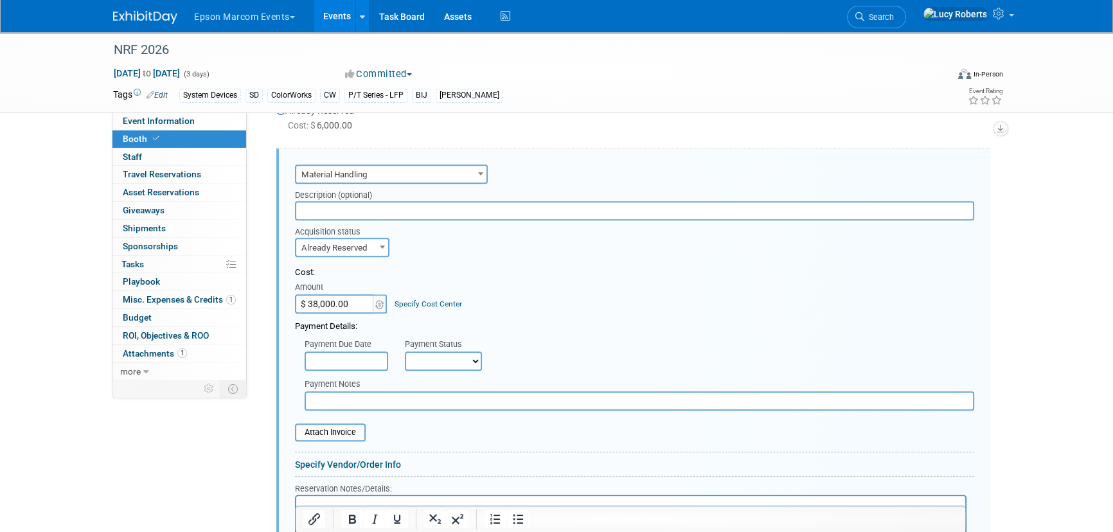
click at [353, 303] on input "$ 38,000.00" at bounding box center [335, 303] width 80 height 19
click at [259, 341] on div "Event Information Event Info Booth Booth 0 Staff 0 Staff 0 Travel Reservations …" at bounding box center [556, 266] width 906 height 1787
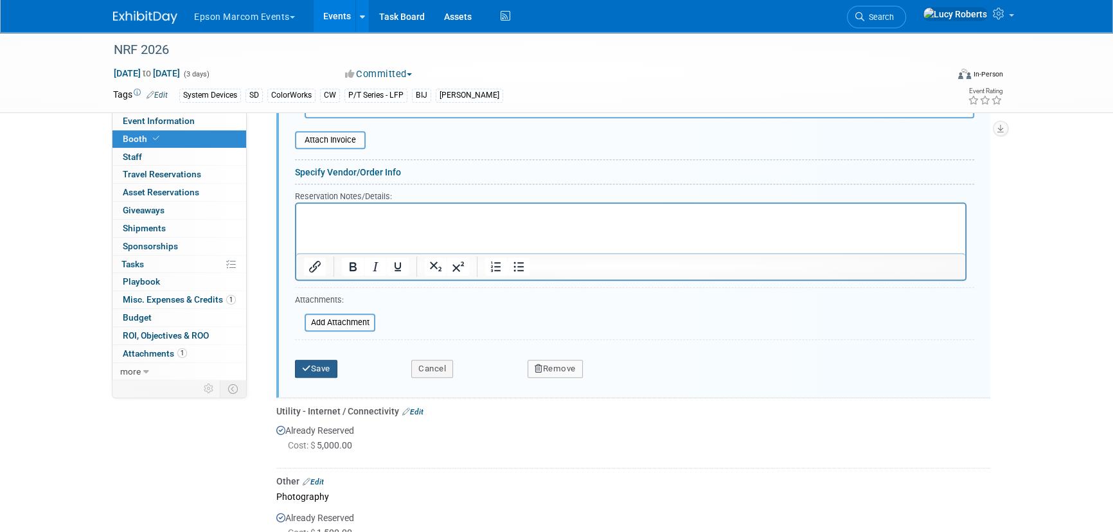
type input "$ 35,000.00"
click at [325, 371] on button "Save" at bounding box center [316, 369] width 42 height 18
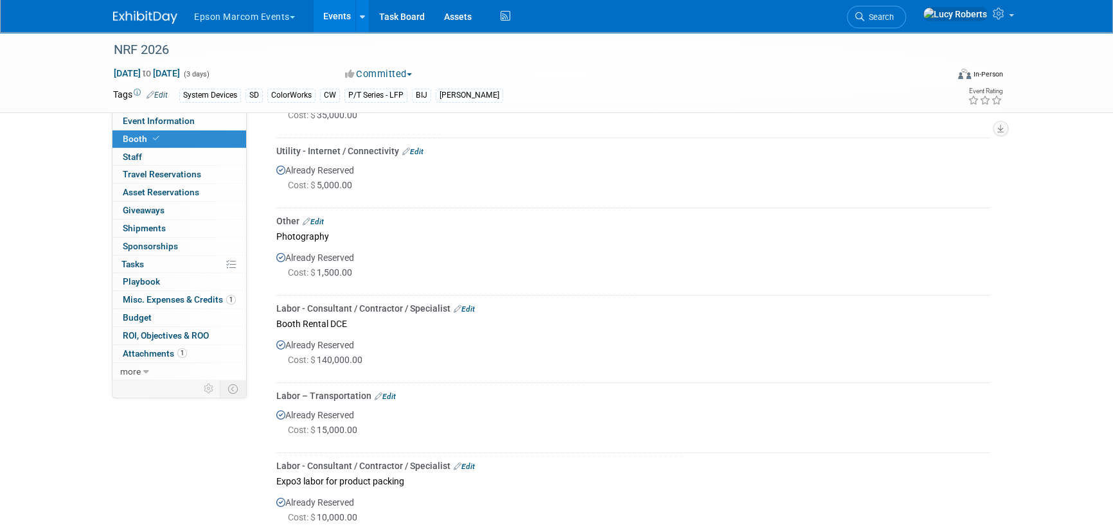
scroll to position [759, 0]
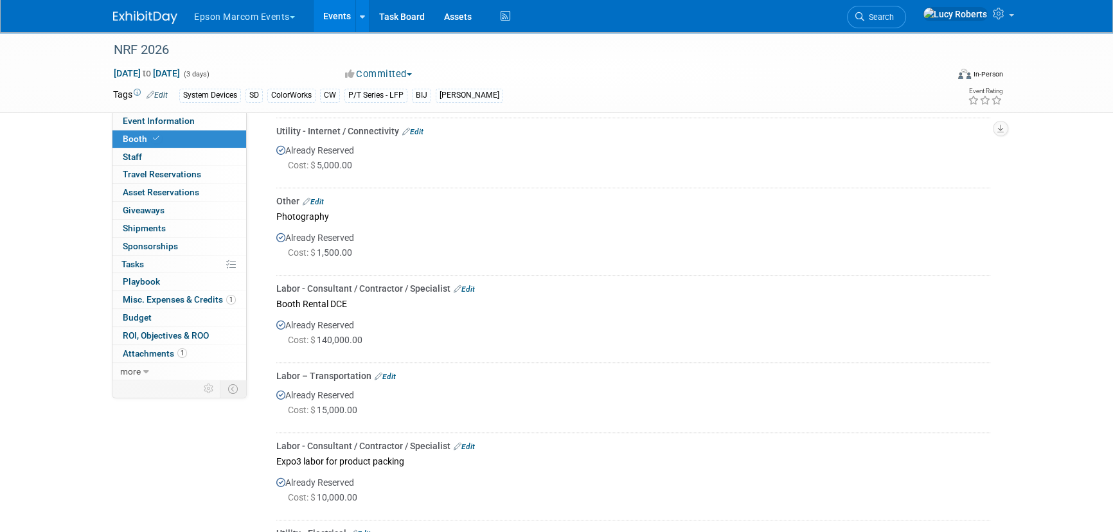
click at [469, 289] on link "Edit" at bounding box center [464, 289] width 21 height 9
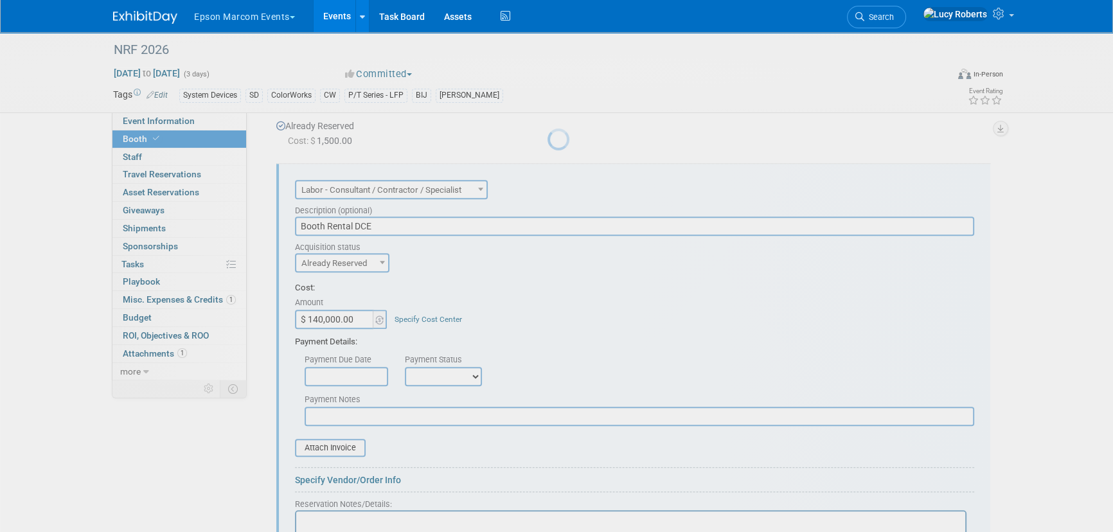
scroll to position [0, 0]
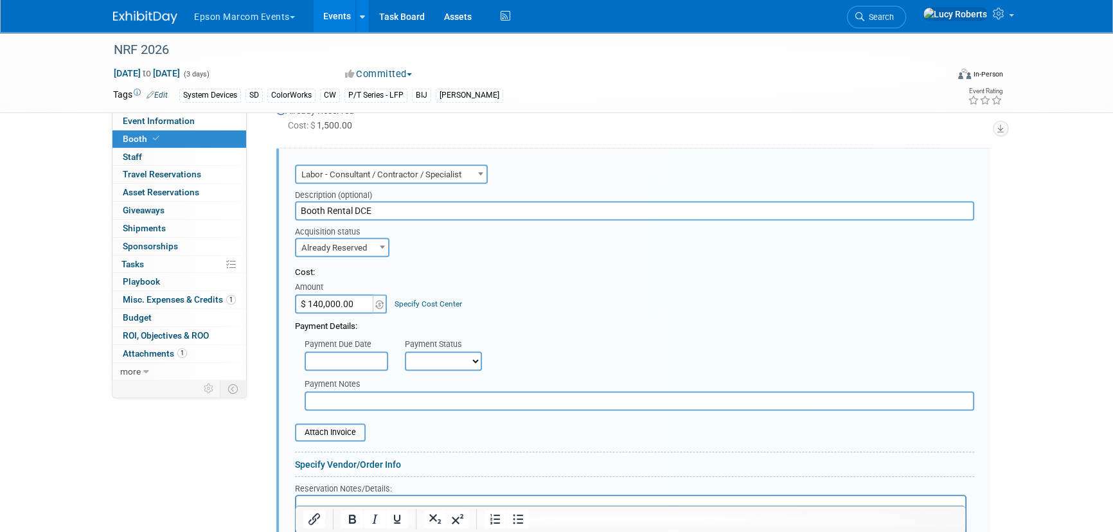
click at [361, 296] on input "$ 140,000.00" at bounding box center [335, 303] width 80 height 19
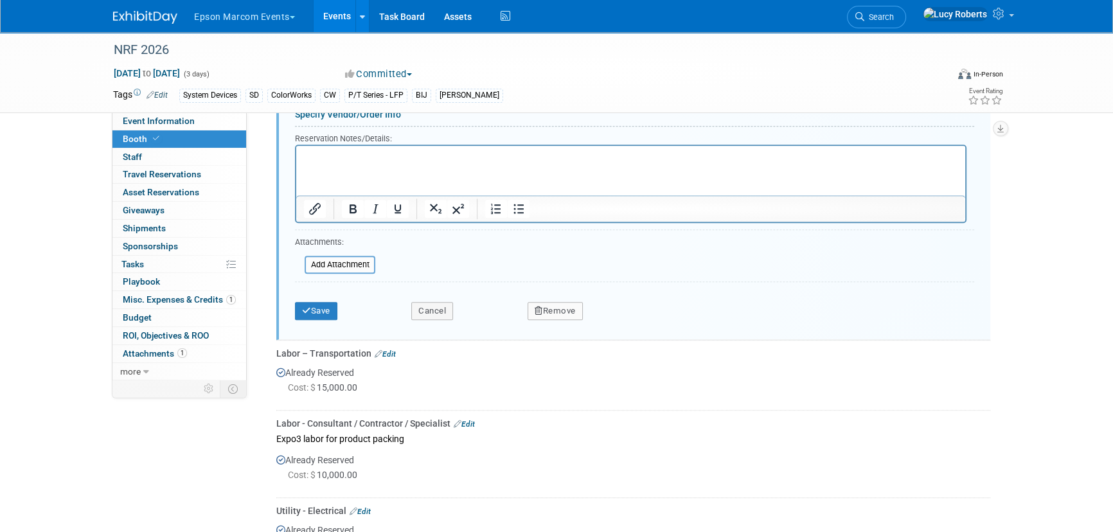
scroll to position [1412, 0]
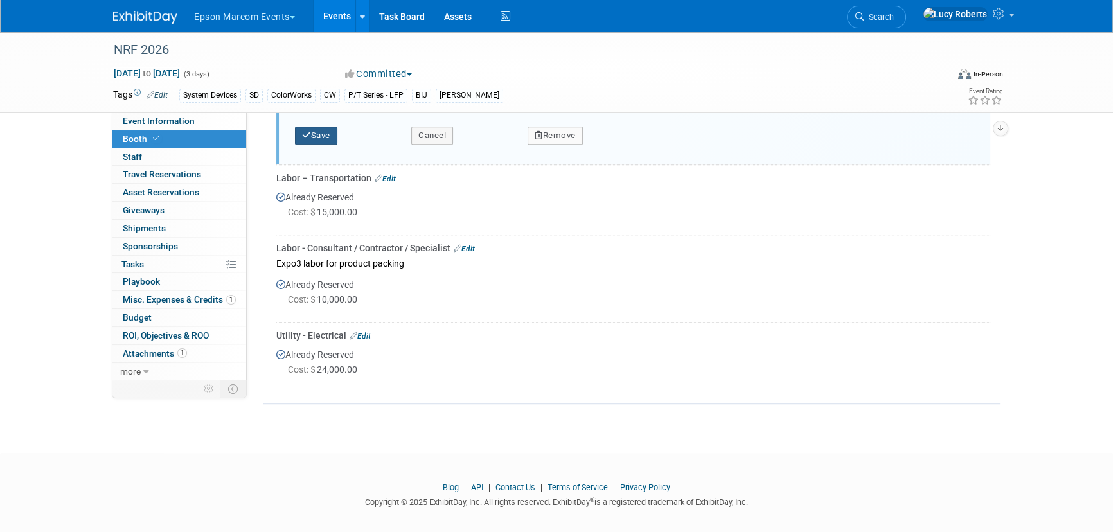
type input "$ 130,000.00"
click at [310, 136] on button "Save" at bounding box center [316, 136] width 42 height 18
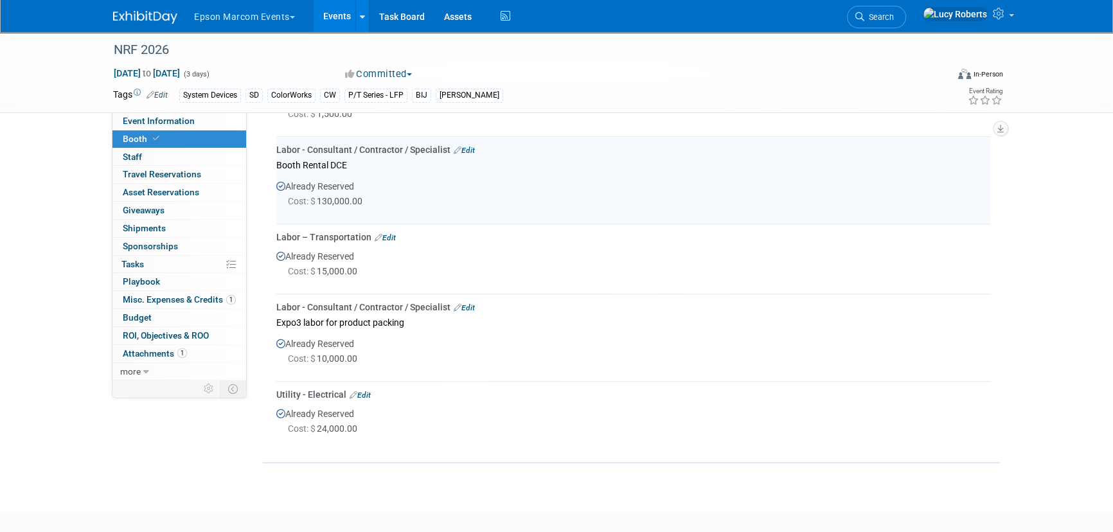
scroll to position [886, 0]
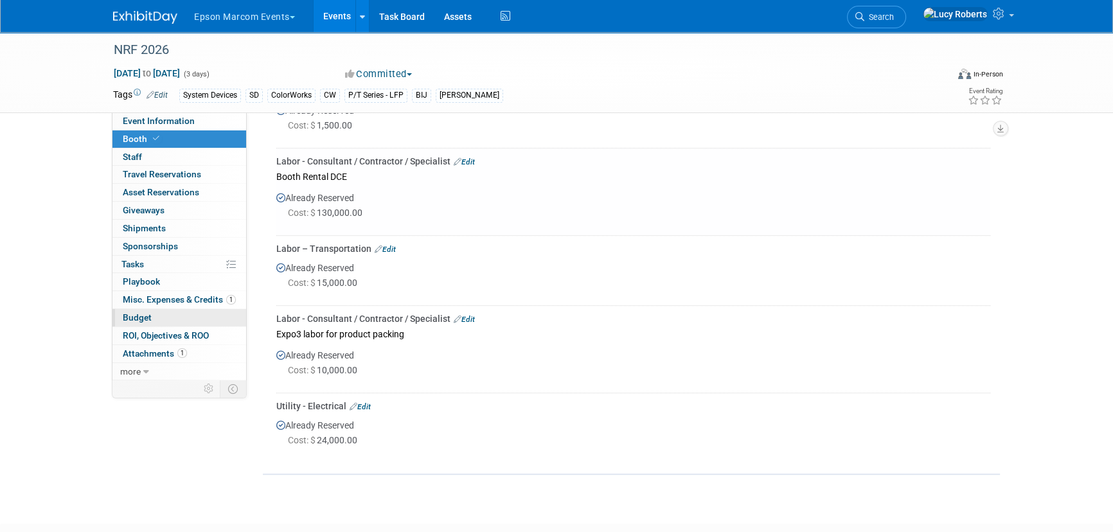
click at [178, 321] on link "Budget" at bounding box center [179, 317] width 134 height 17
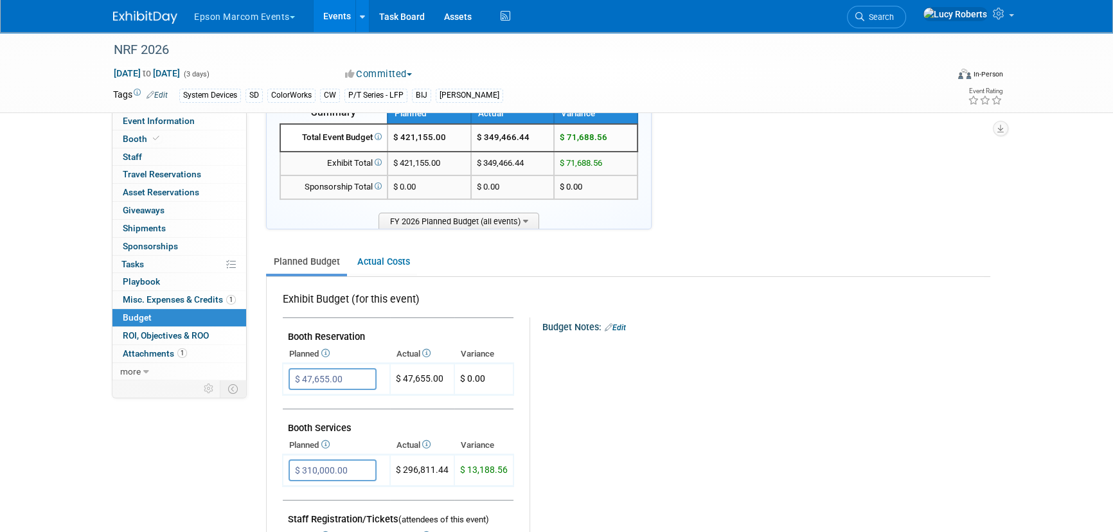
scroll to position [0, 0]
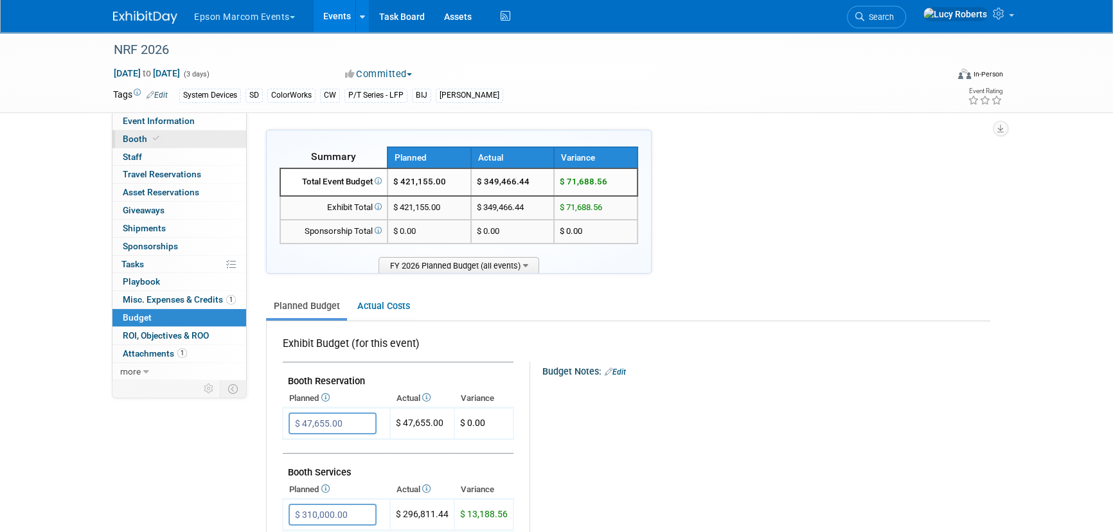
click at [161, 141] on link "Booth" at bounding box center [179, 138] width 134 height 17
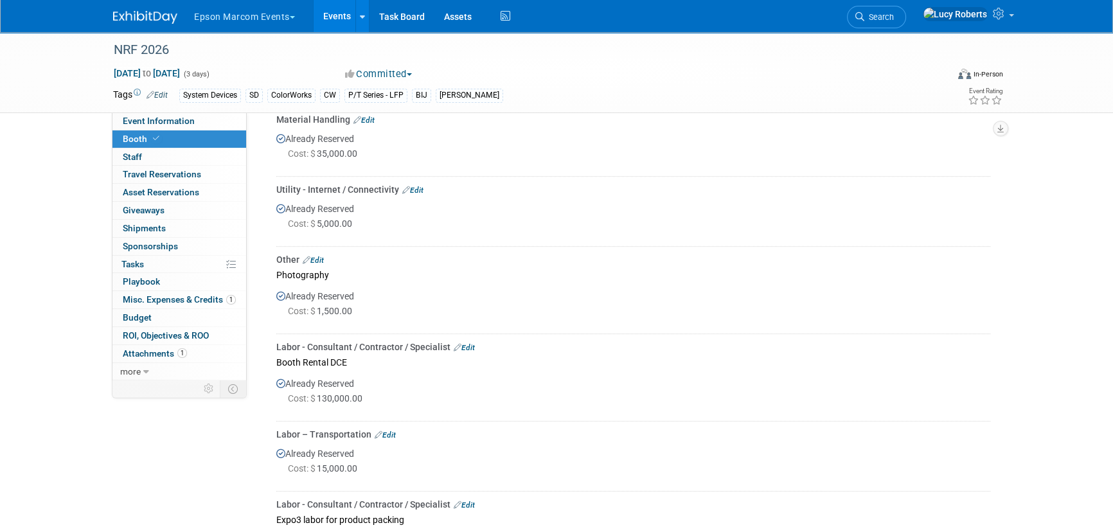
scroll to position [759, 0]
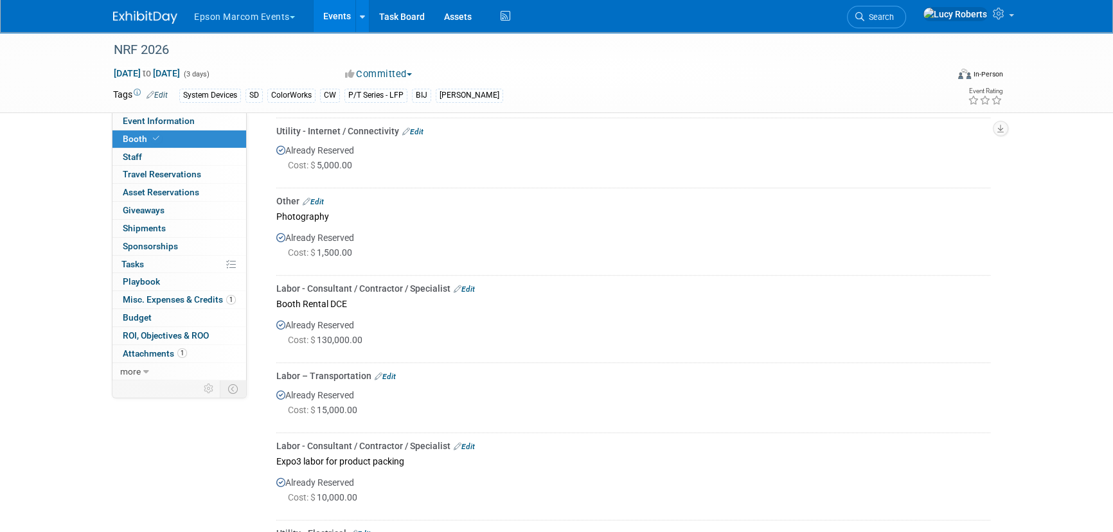
click at [469, 287] on link "Edit" at bounding box center [464, 289] width 21 height 9
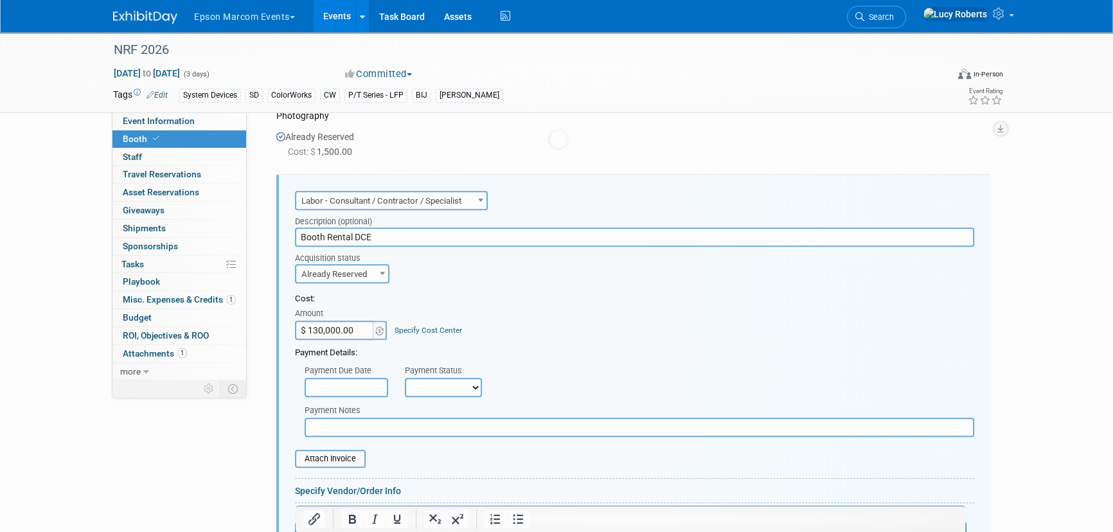
scroll to position [886, 0]
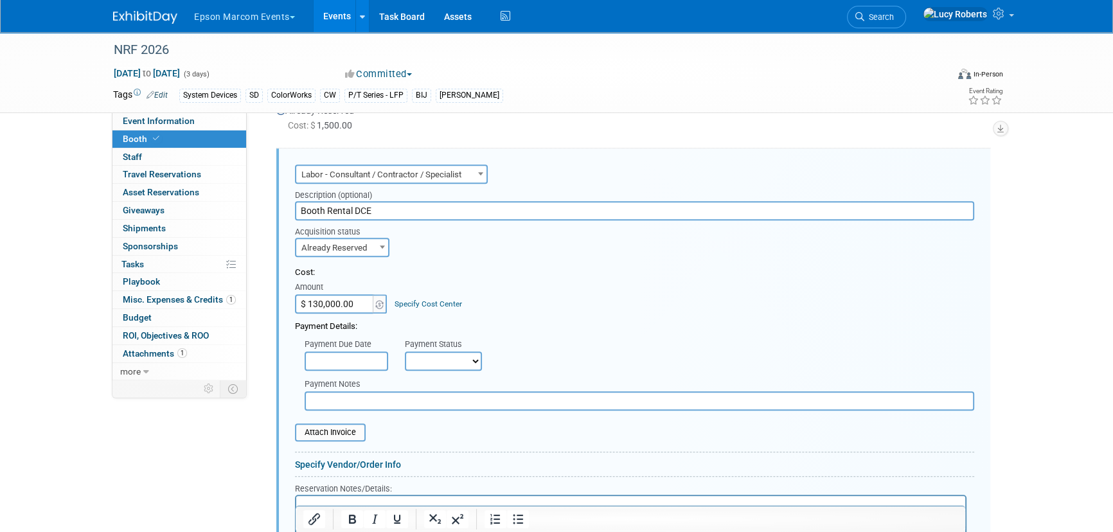
click at [353, 305] on input "$ 130,000.00" at bounding box center [335, 303] width 80 height 19
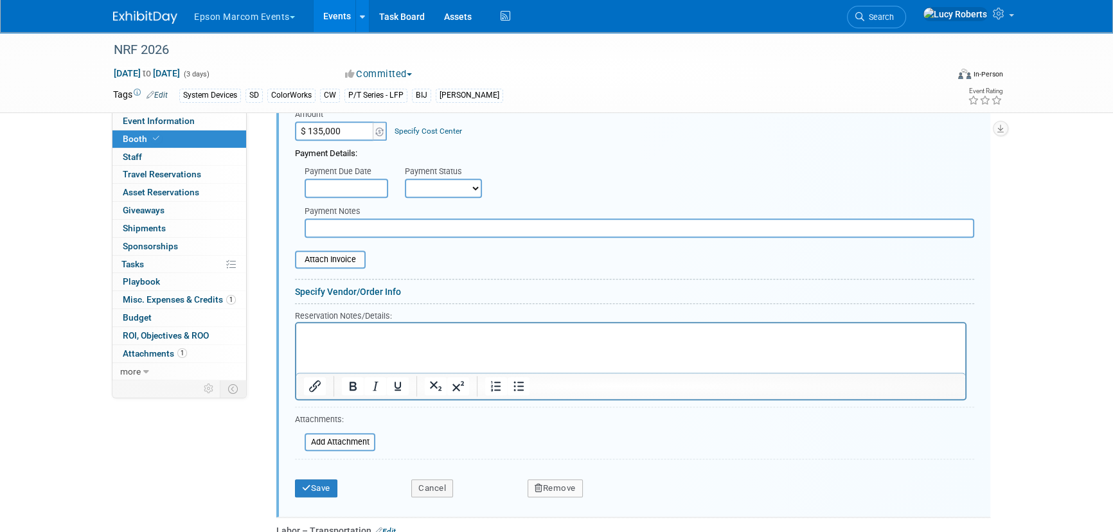
scroll to position [1061, 0]
type input "$ 135,000.00"
click at [333, 483] on button "Save" at bounding box center [316, 486] width 42 height 18
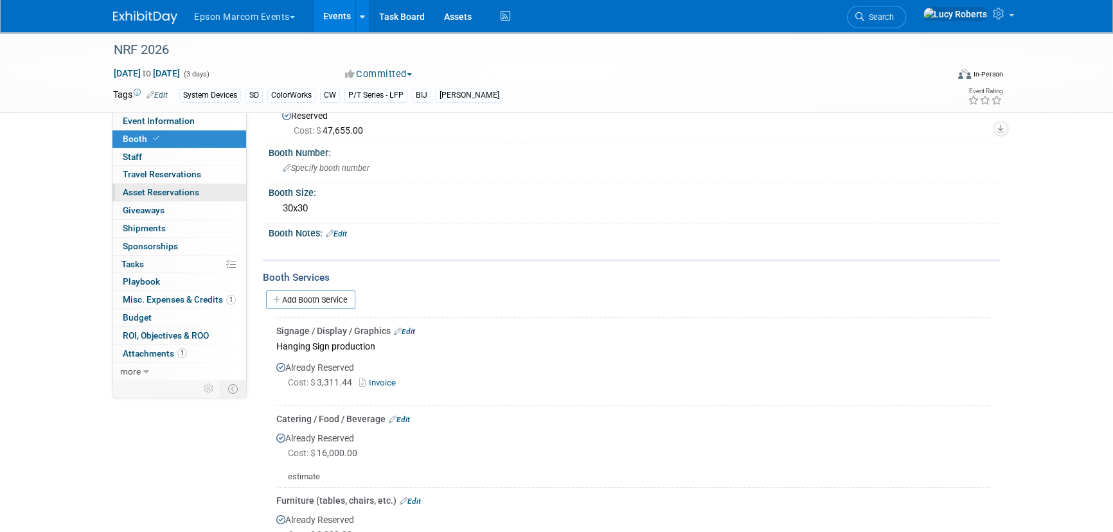
scroll to position [0, 0]
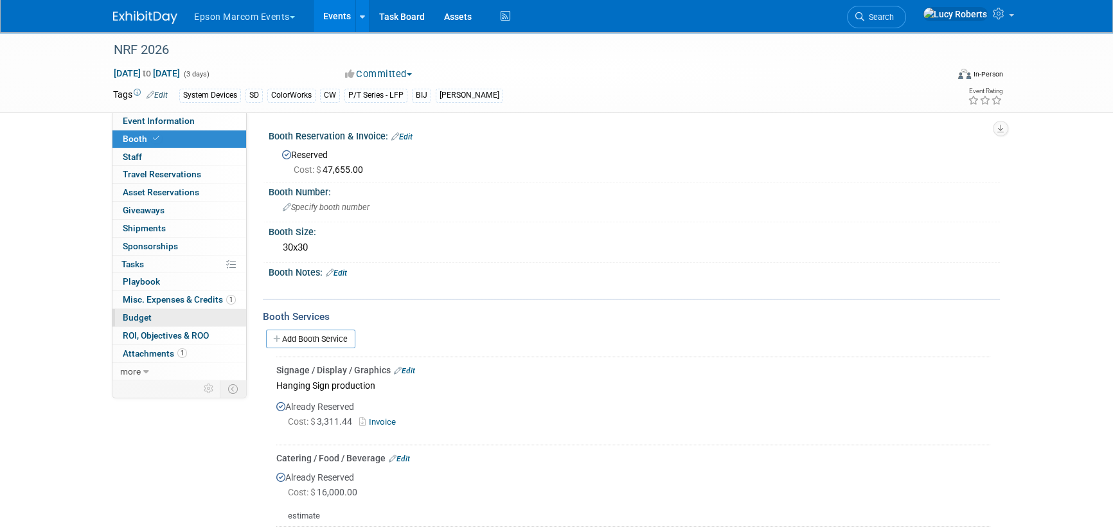
click at [165, 318] on link "Budget" at bounding box center [179, 317] width 134 height 17
